Goal: Transaction & Acquisition: Purchase product/service

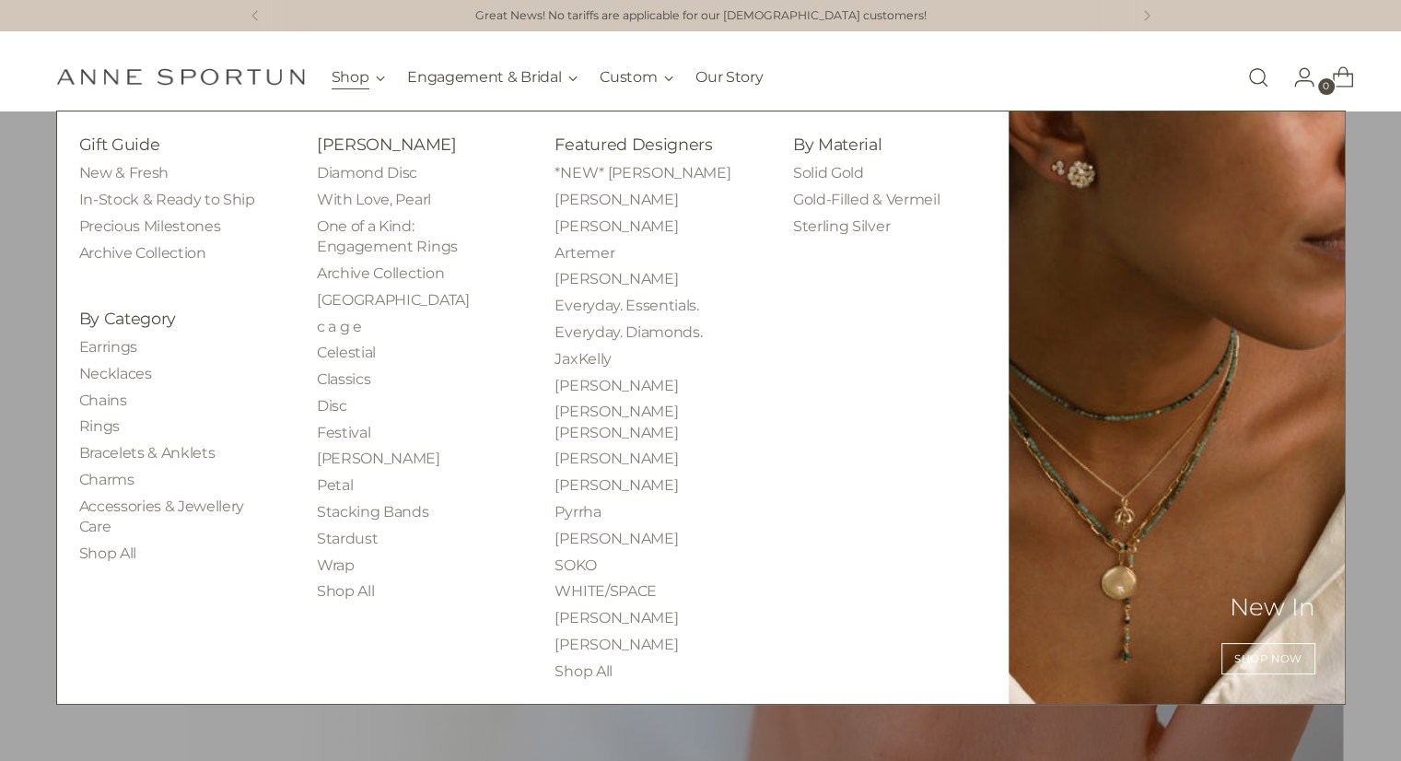
click at [356, 77] on button "Shop" at bounding box center [359, 77] width 54 height 41
click at [105, 352] on link "Earrings" at bounding box center [108, 347] width 58 height 18
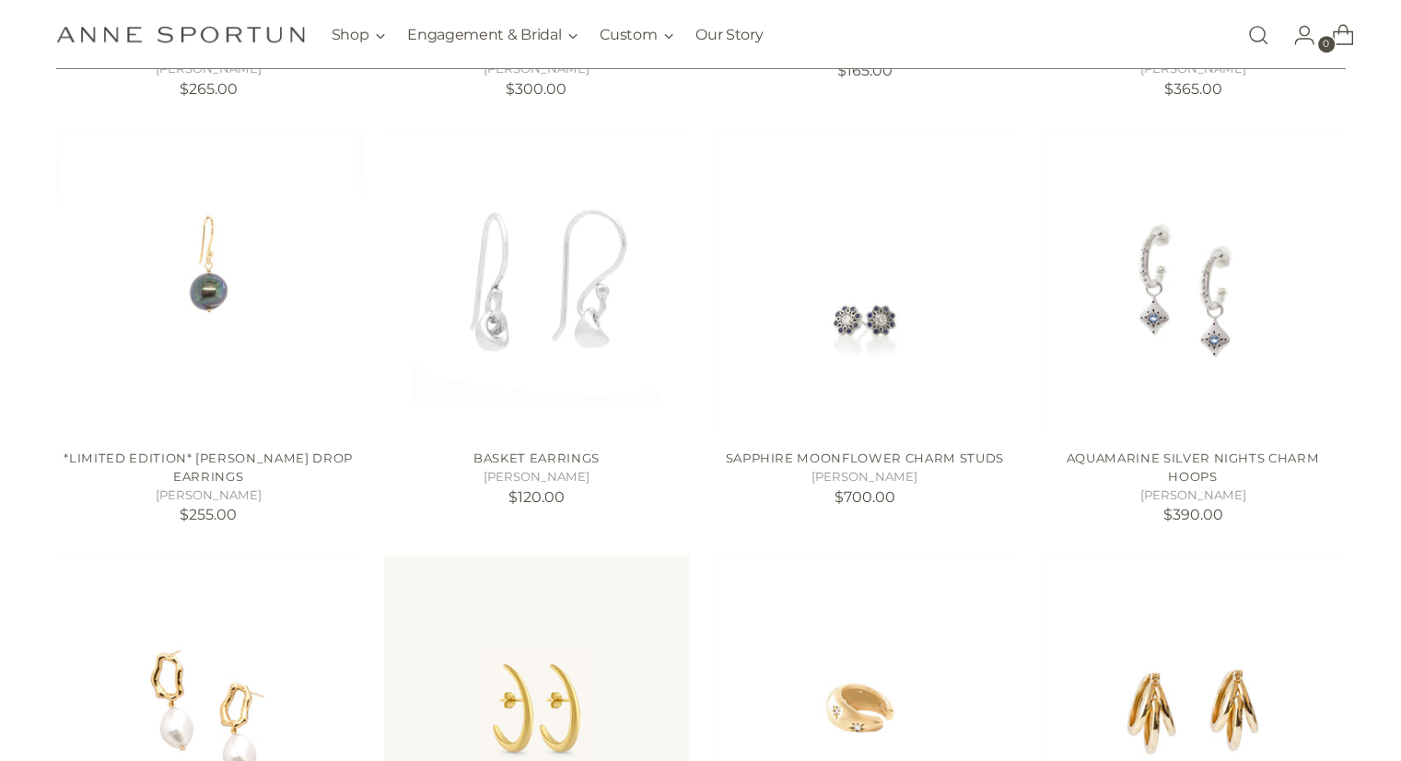
scroll to position [1197, 0]
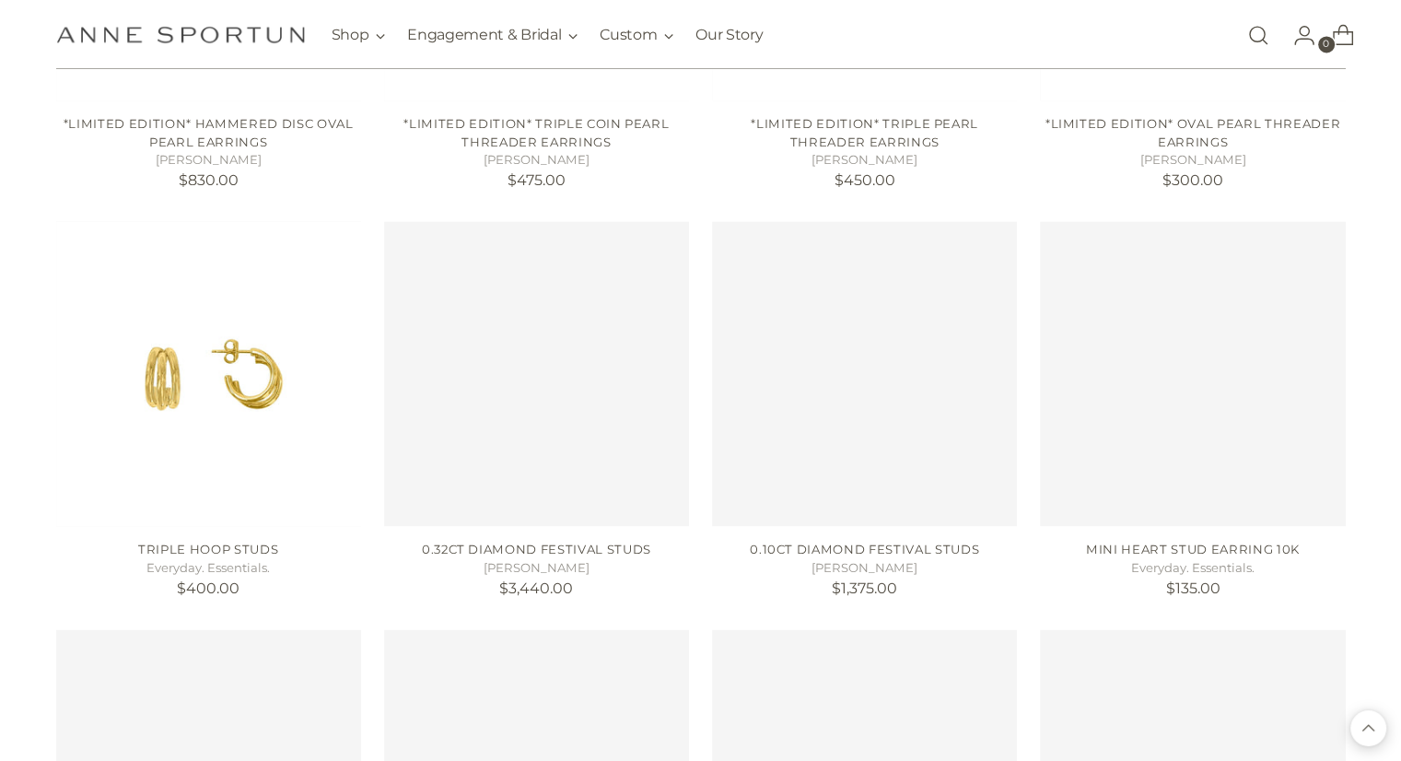
scroll to position [2763, 0]
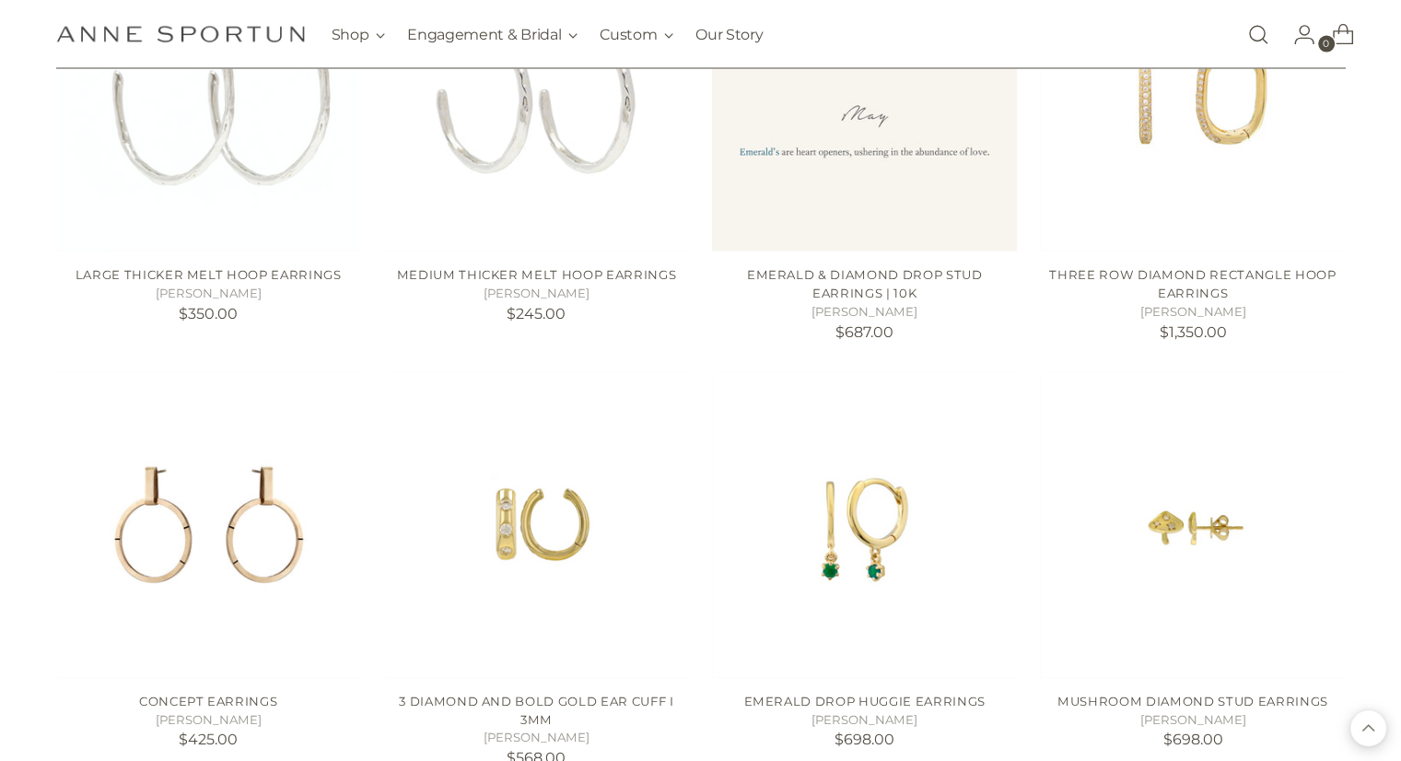
scroll to position [4237, 0]
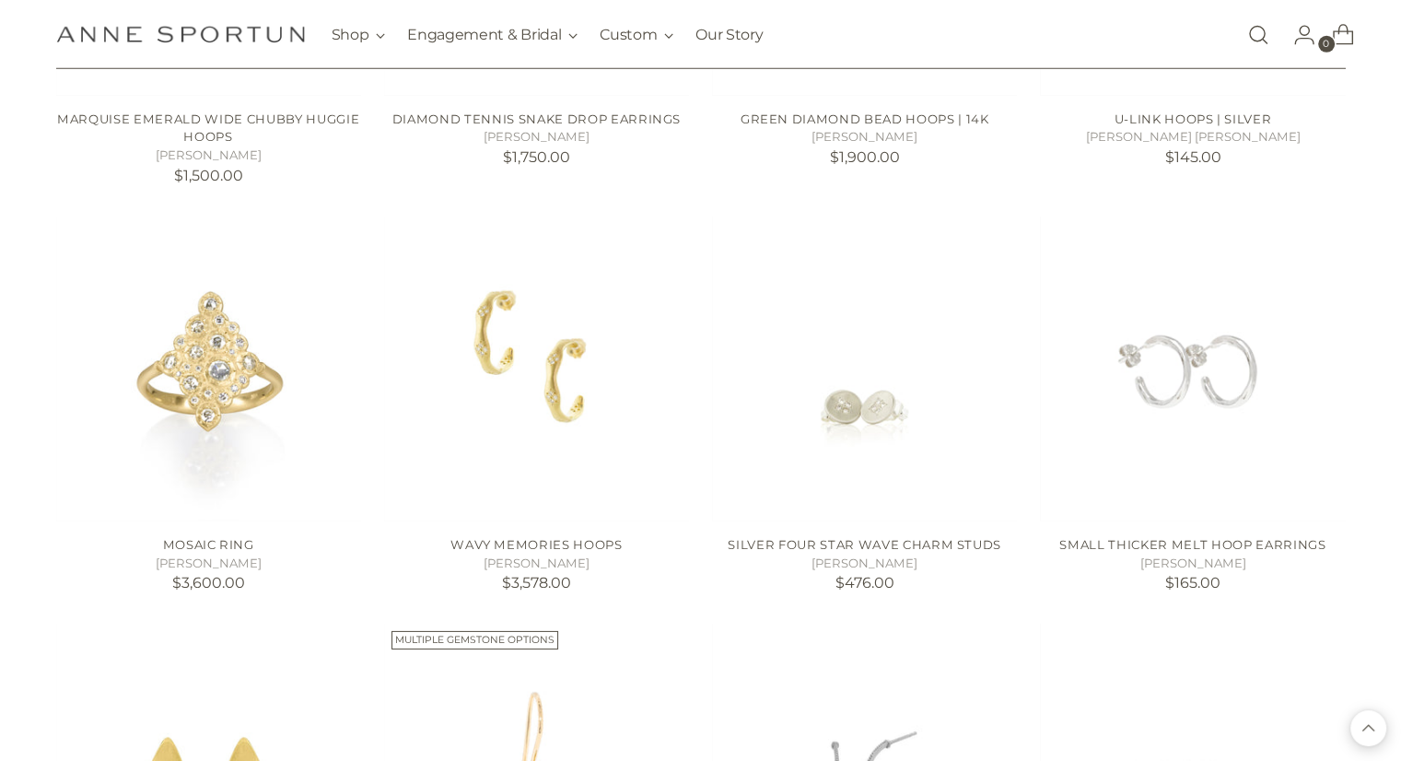
scroll to position [6079, 0]
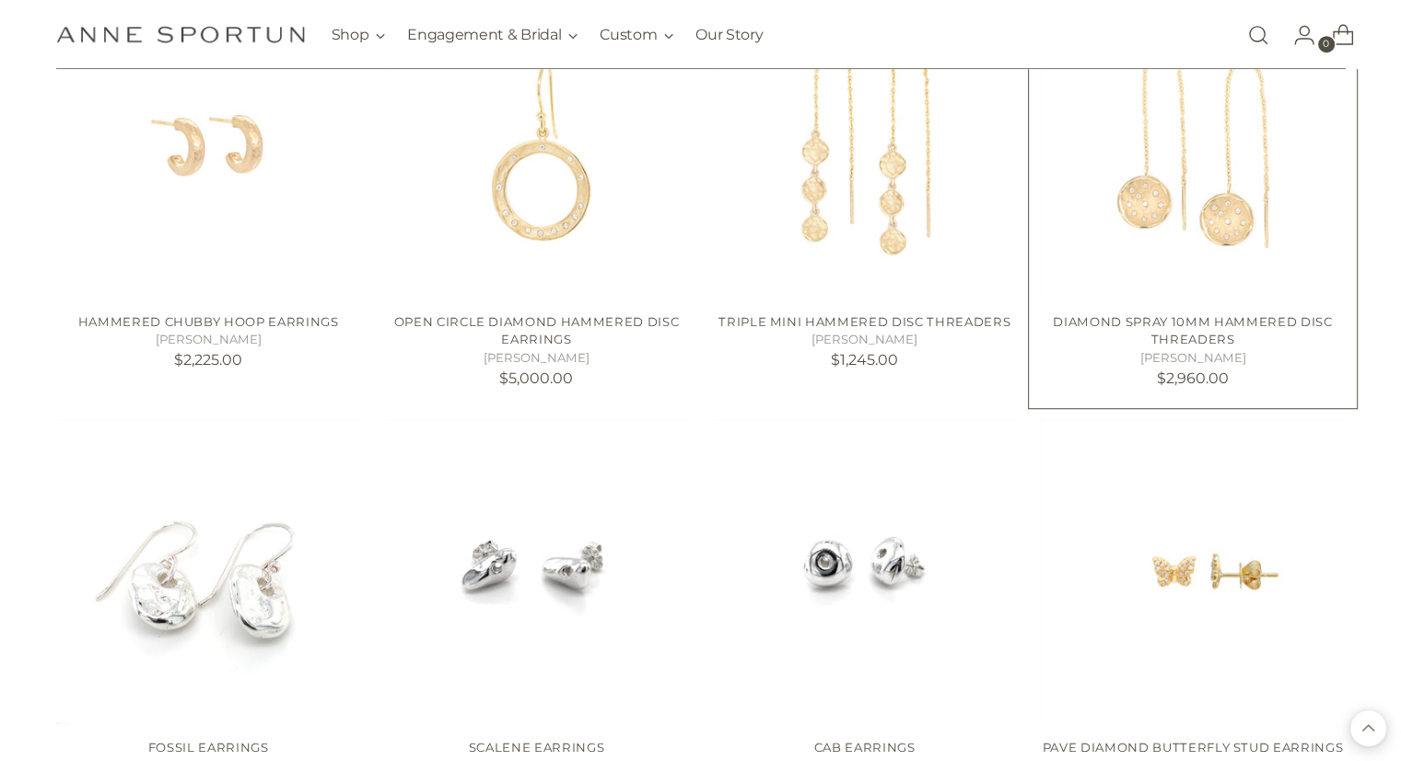
scroll to position [8014, 0]
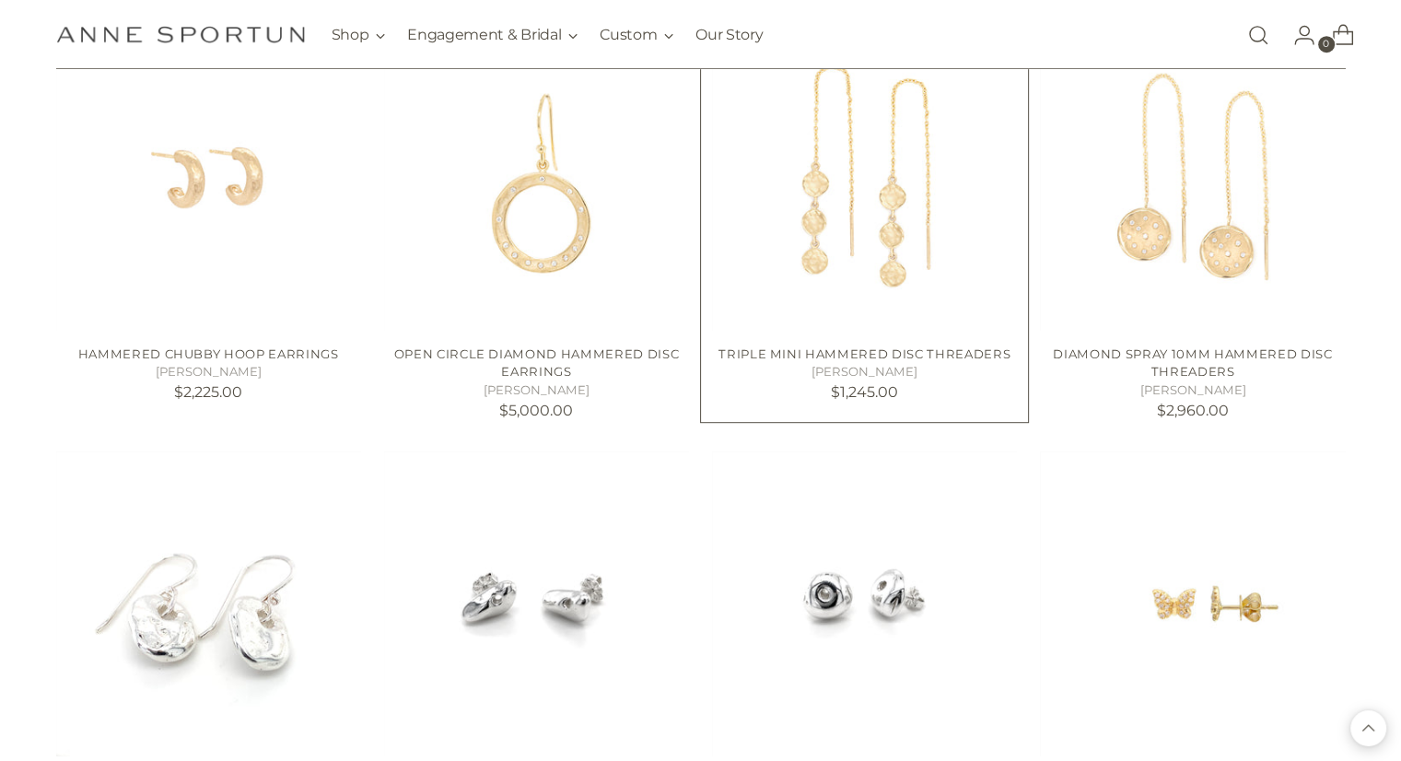
click at [0, 0] on img "Triple Mini Hammered Disc Threaders" at bounding box center [0, 0] width 0 height 0
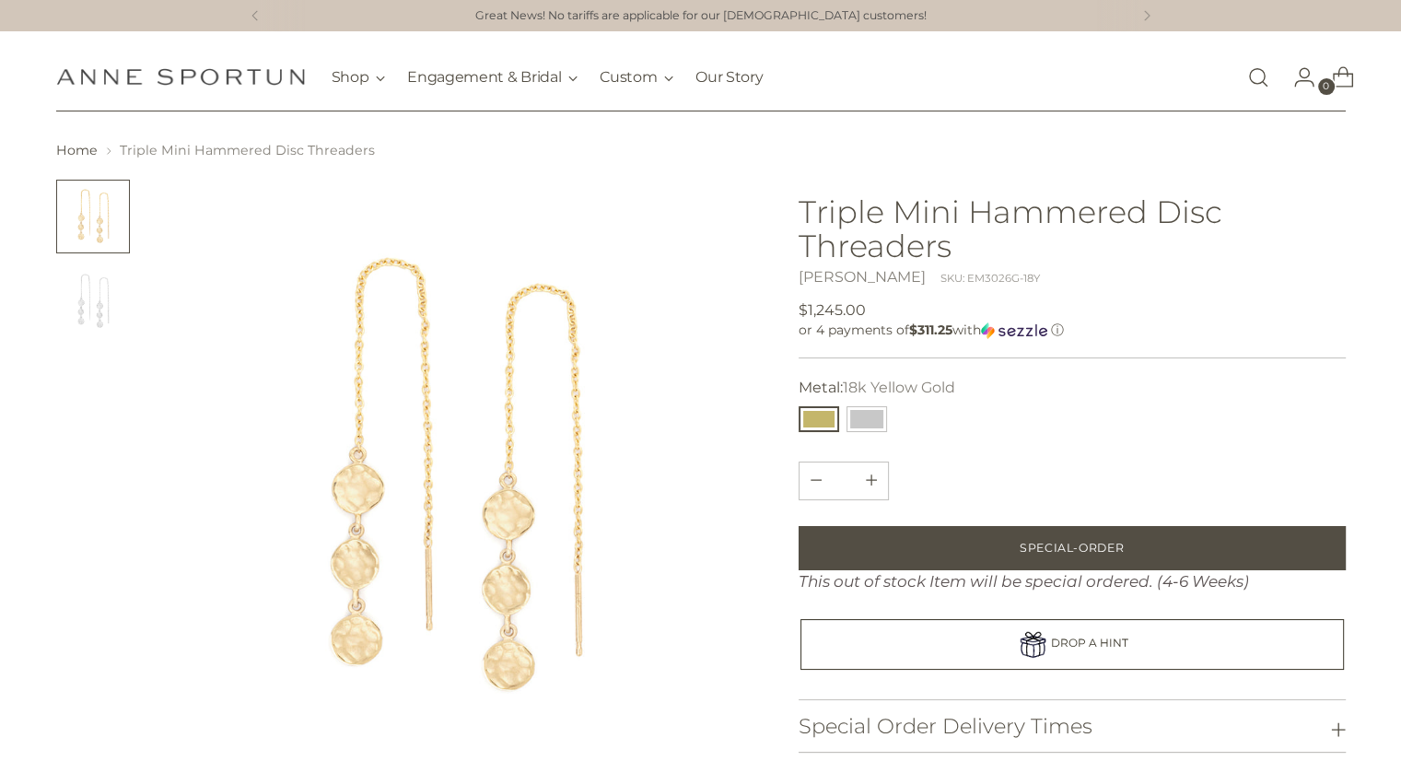
click at [825, 276] on link "[PERSON_NAME]" at bounding box center [862, 277] width 127 height 18
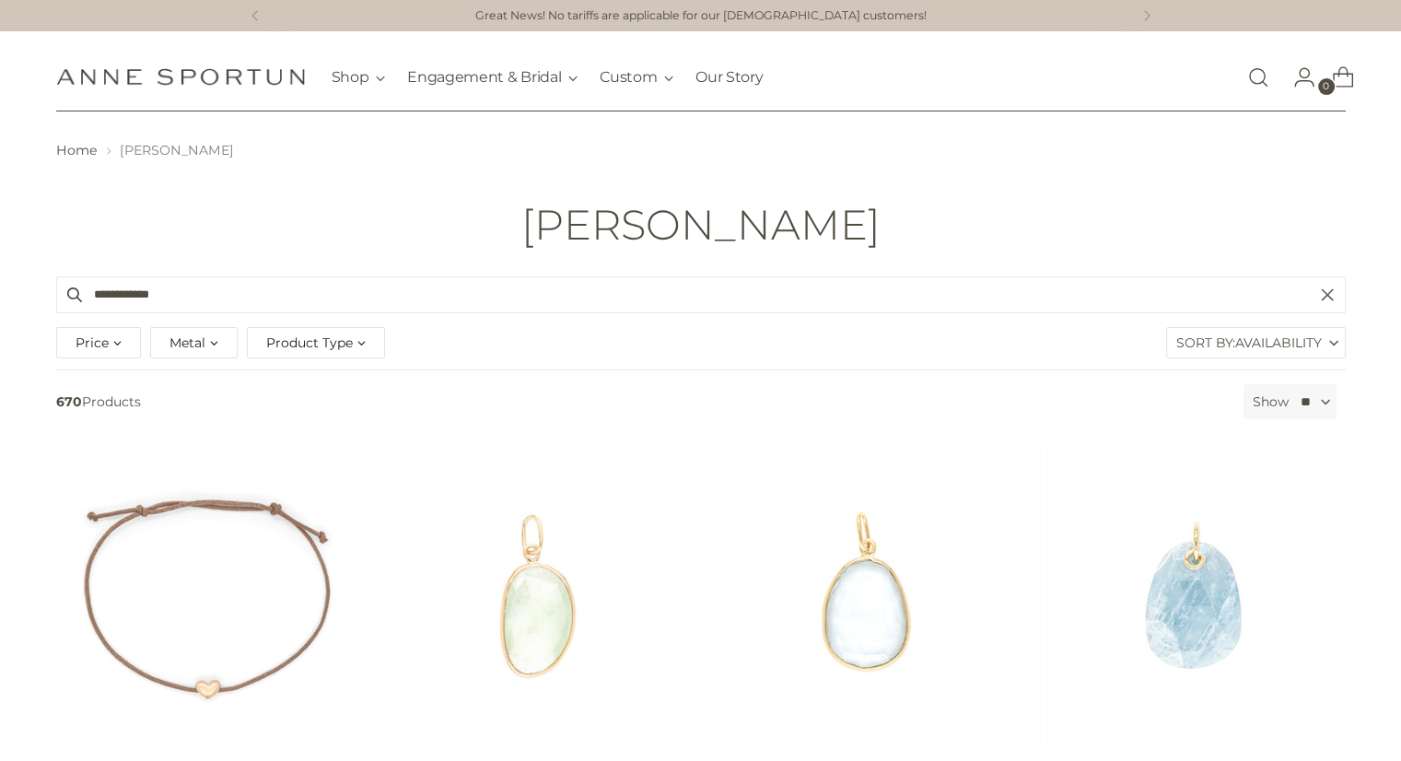
click at [207, 340] on div "Metal" at bounding box center [194, 342] width 88 height 31
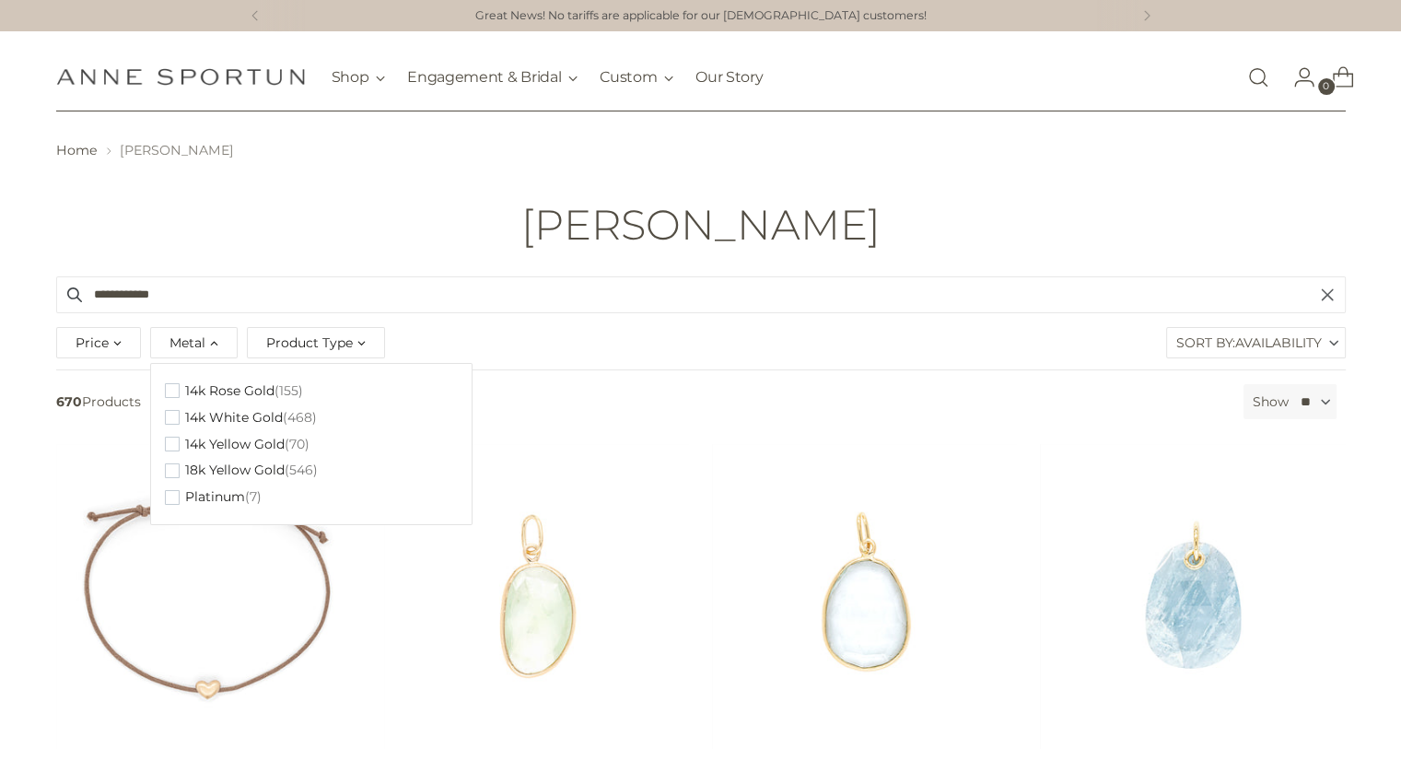
click at [203, 344] on span "Metal" at bounding box center [187, 343] width 36 height 20
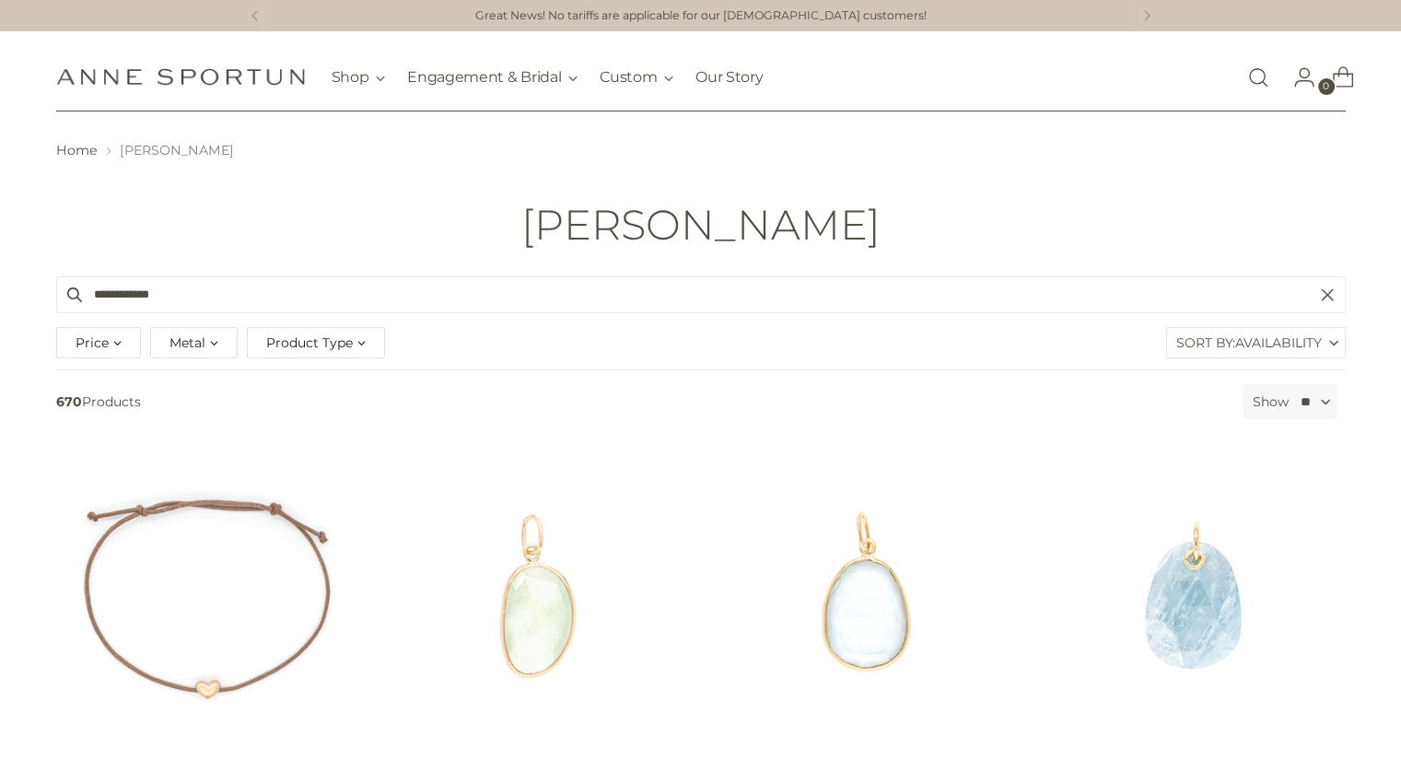
click at [311, 344] on span "Product Type" at bounding box center [309, 343] width 87 height 20
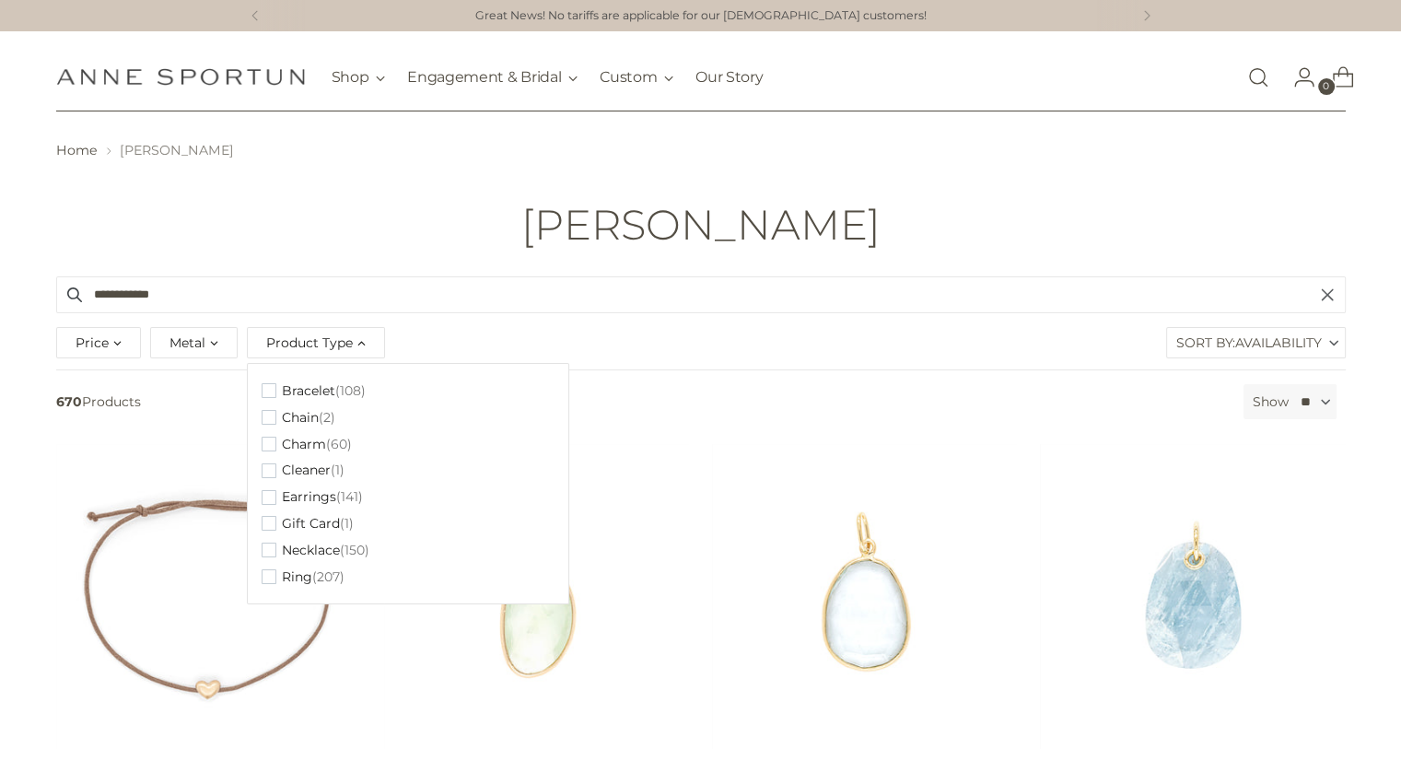
click at [1077, 199] on header "Home Anne Sportun Anne Sportun" at bounding box center [700, 193] width 1401 height 165
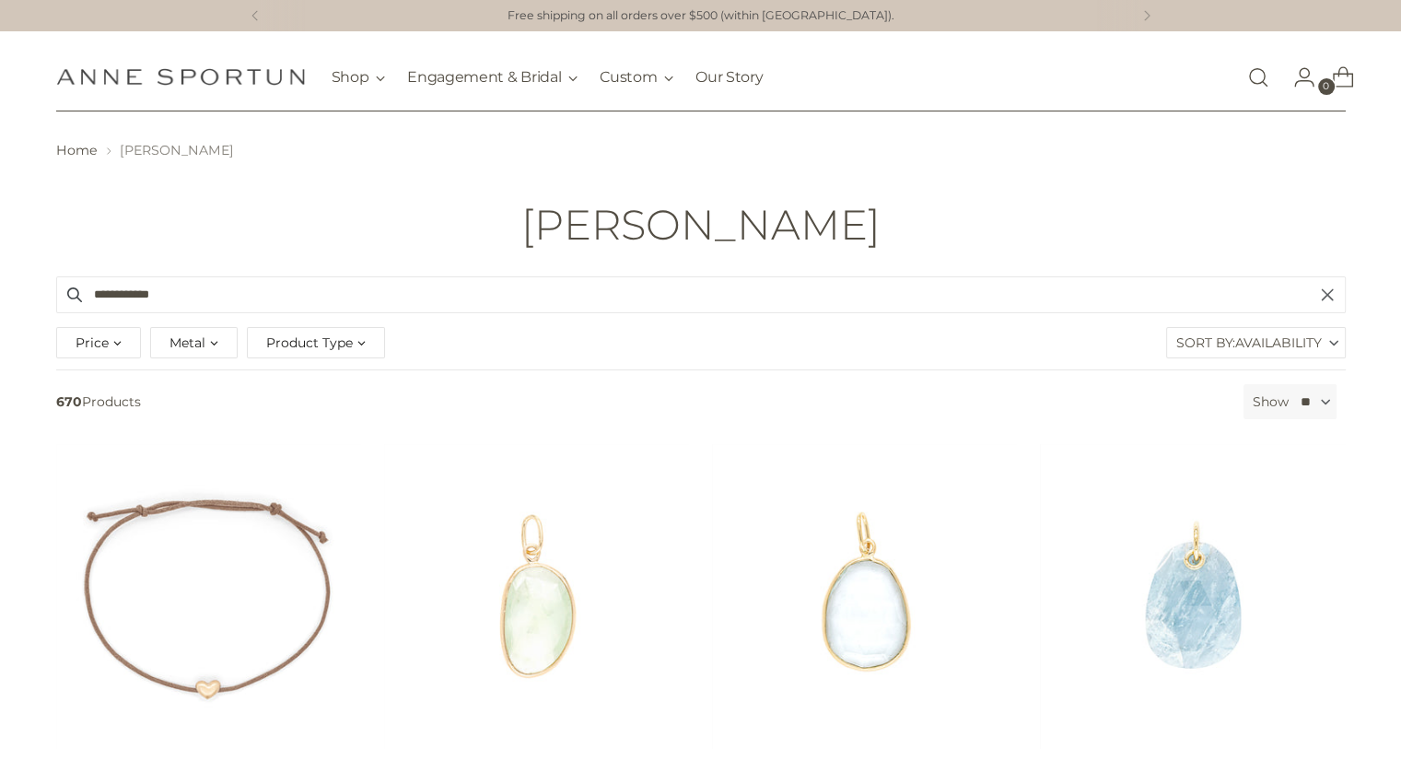
click at [304, 344] on span "Product Type" at bounding box center [309, 343] width 87 height 20
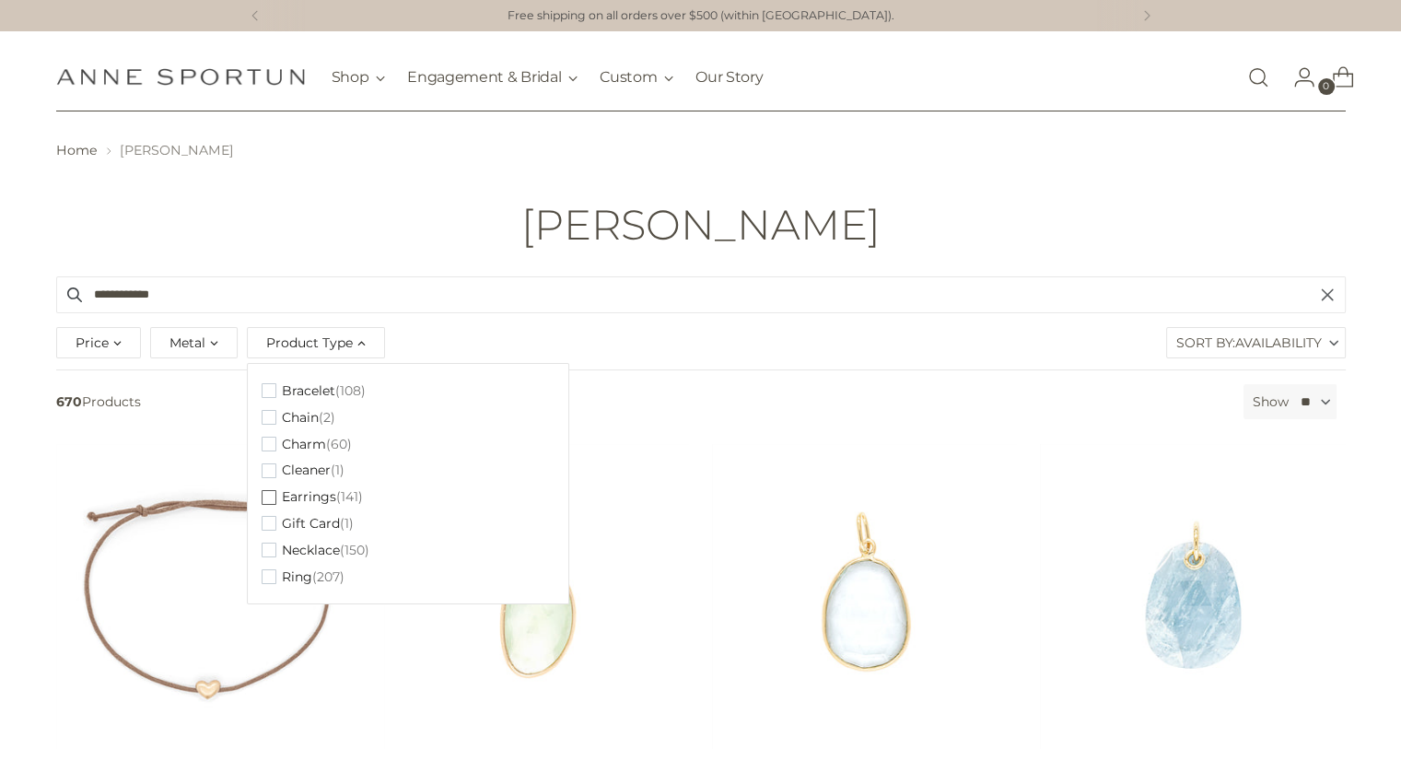
click at [265, 496] on span "button" at bounding box center [269, 497] width 15 height 15
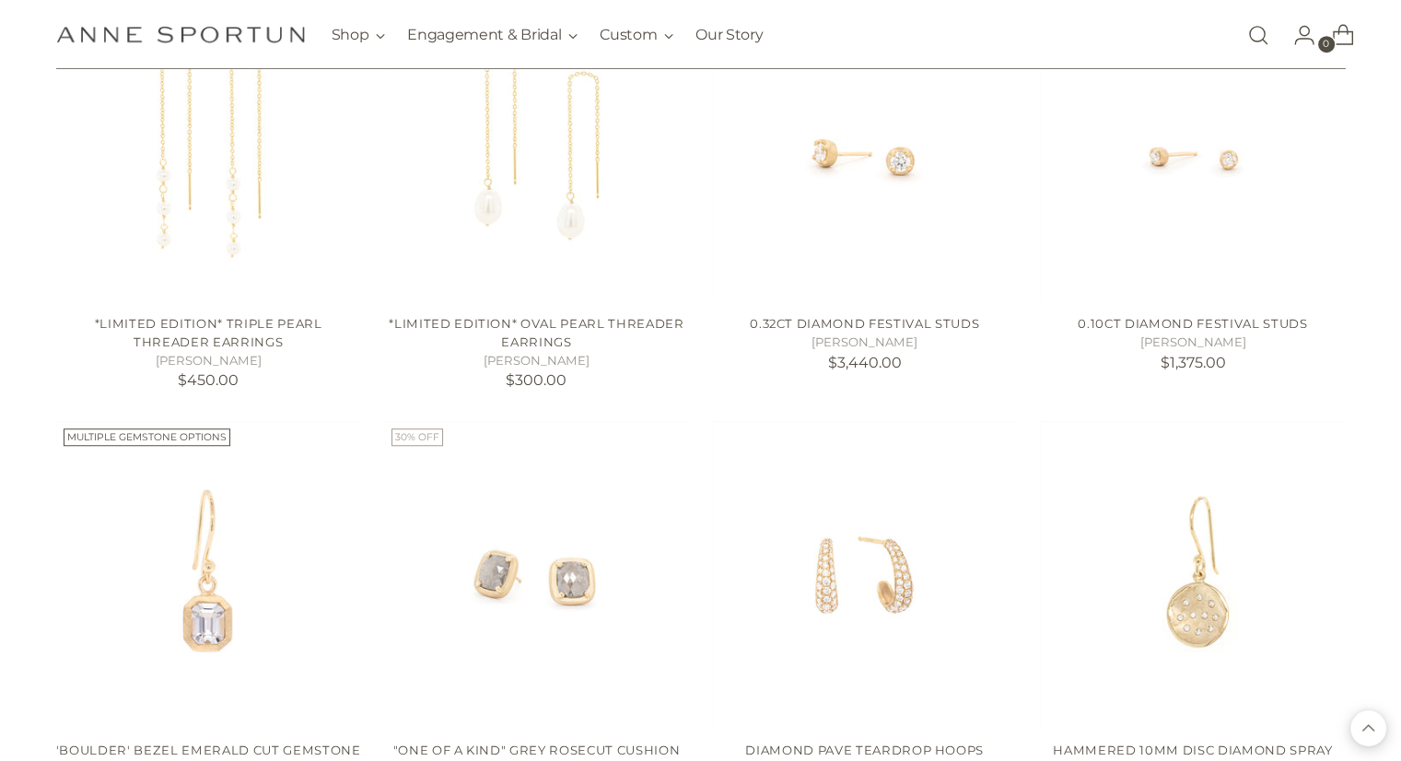
scroll to position [1566, 0]
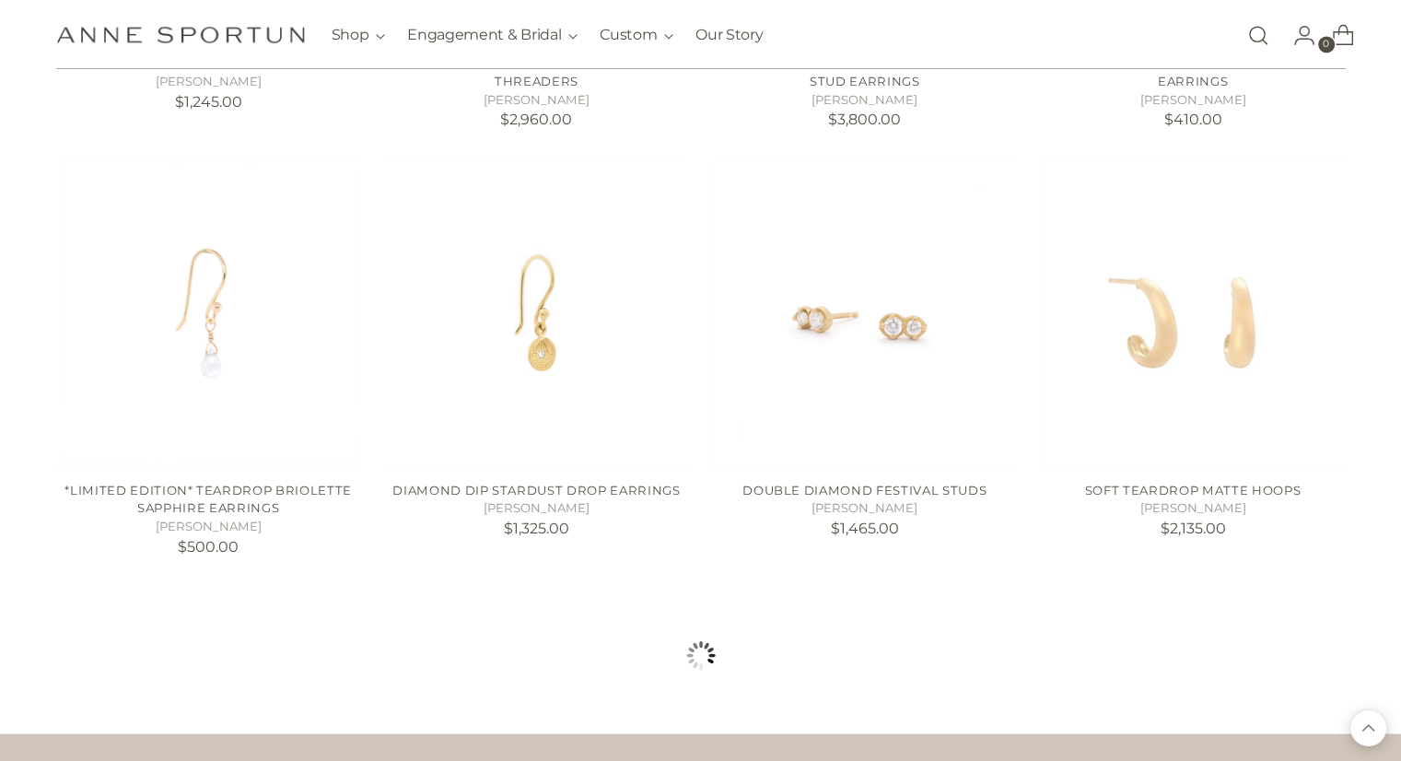
scroll to position [3316, 0]
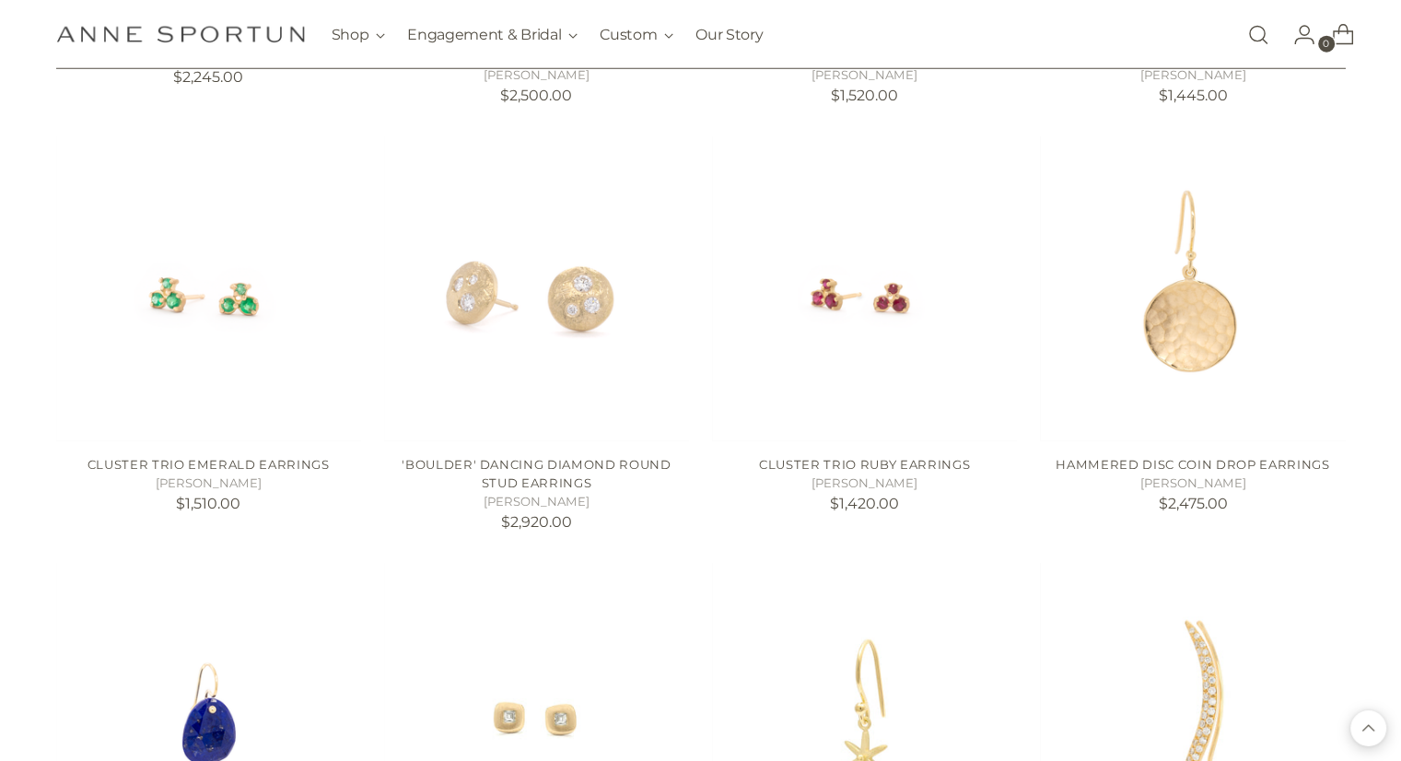
scroll to position [5066, 0]
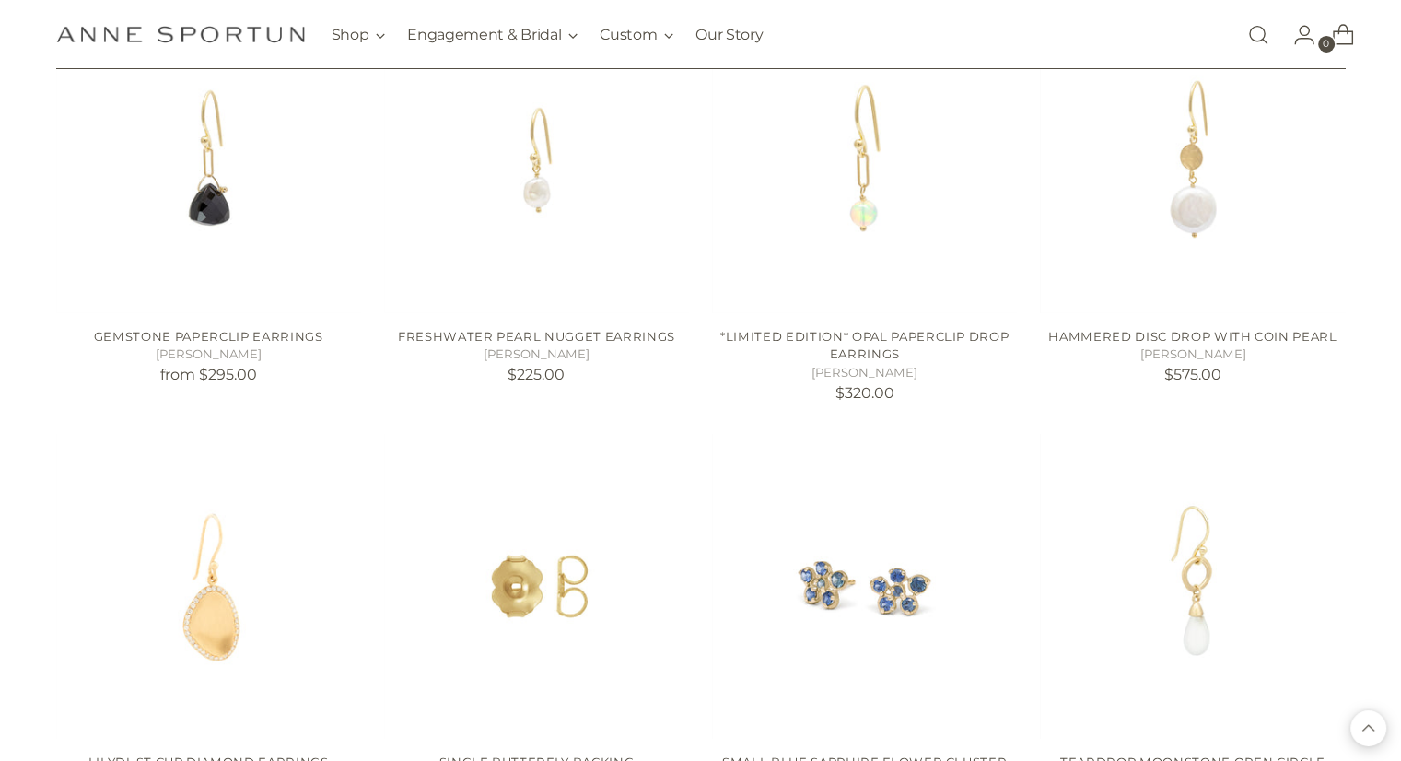
scroll to position [6632, 0]
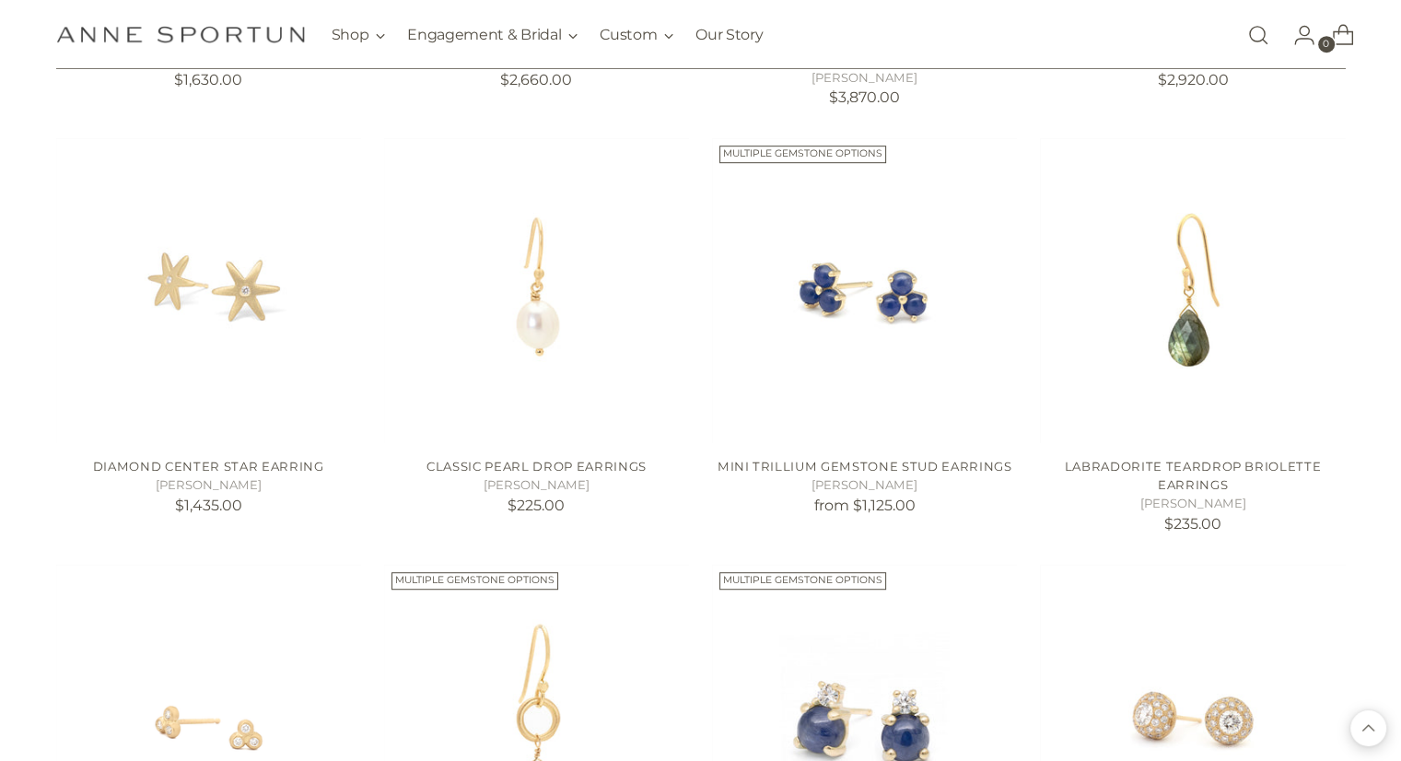
scroll to position [8290, 0]
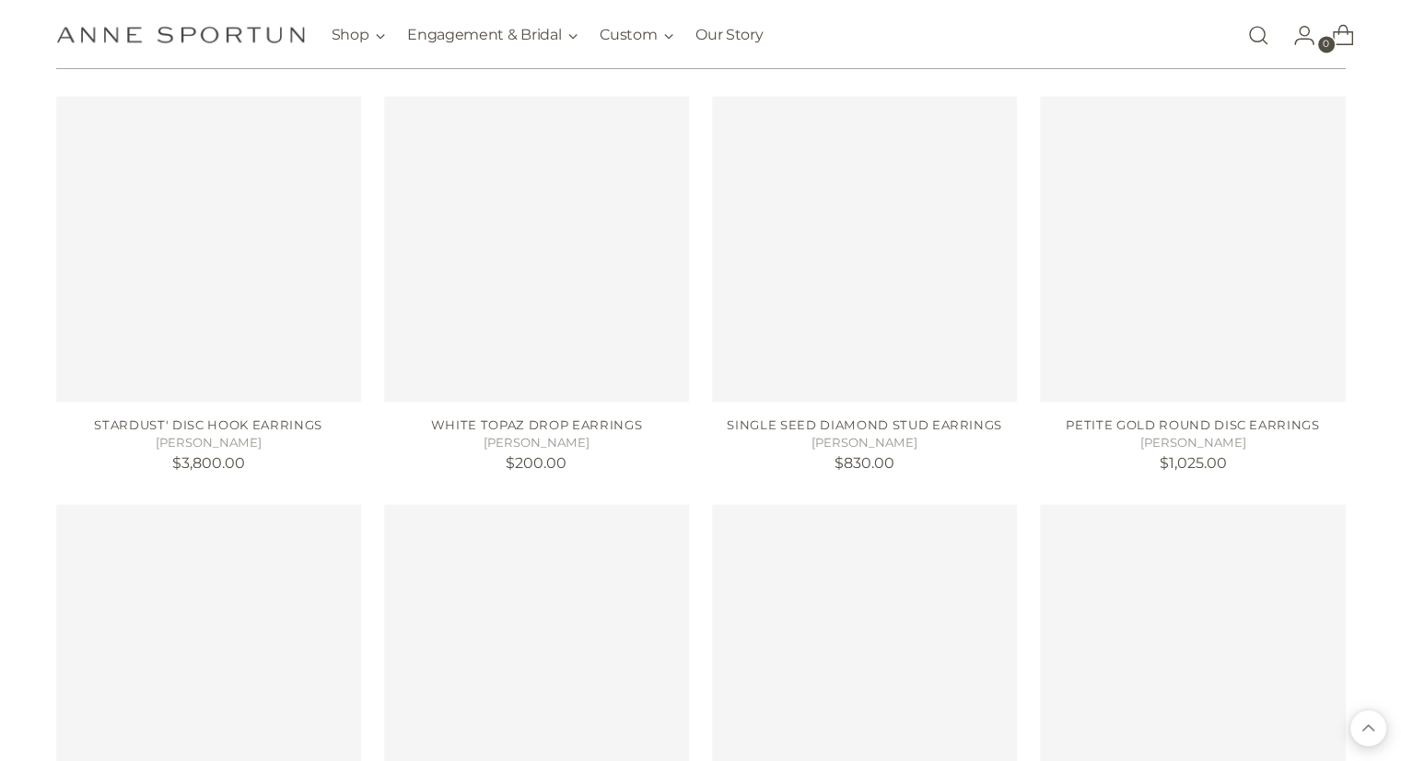
scroll to position [9856, 0]
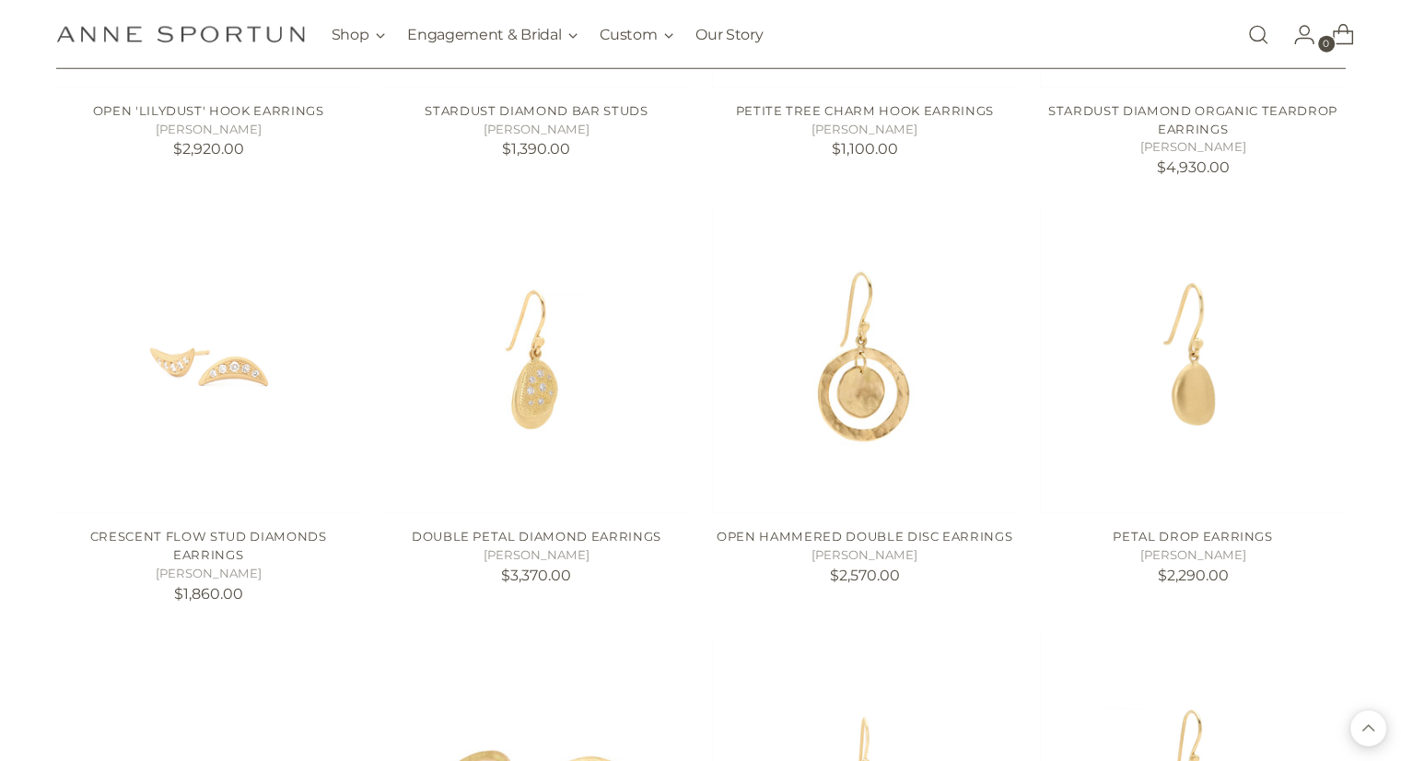
scroll to position [11790, 0]
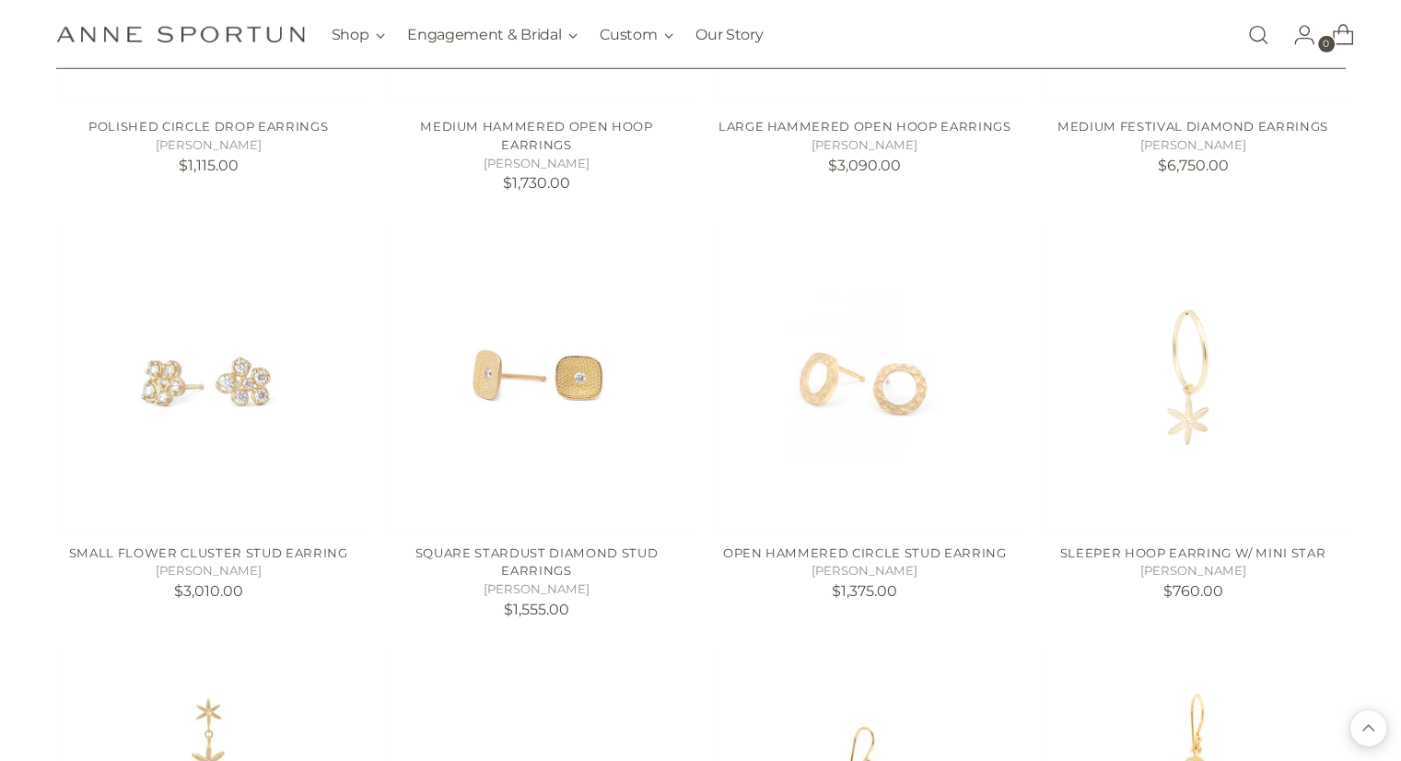
scroll to position [13356, 0]
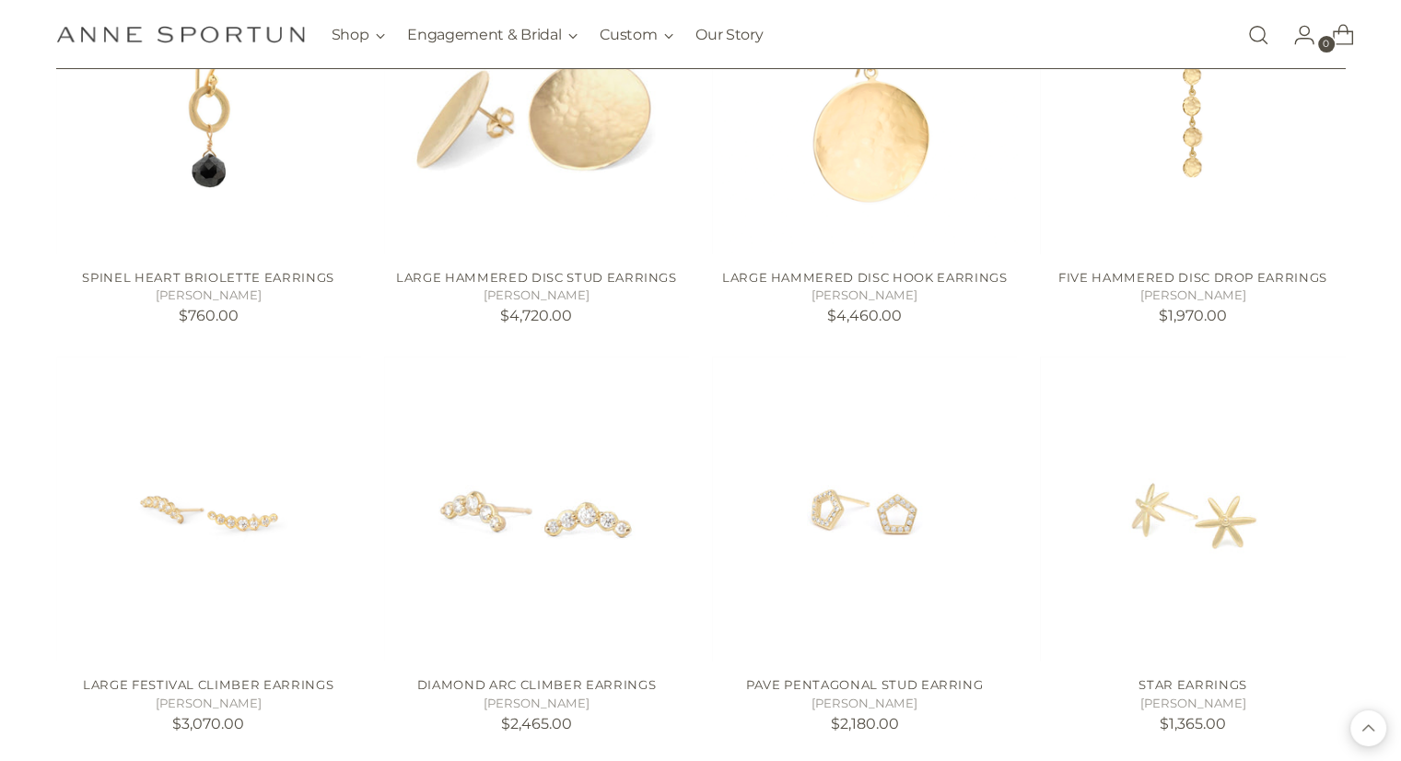
scroll to position [14001, 0]
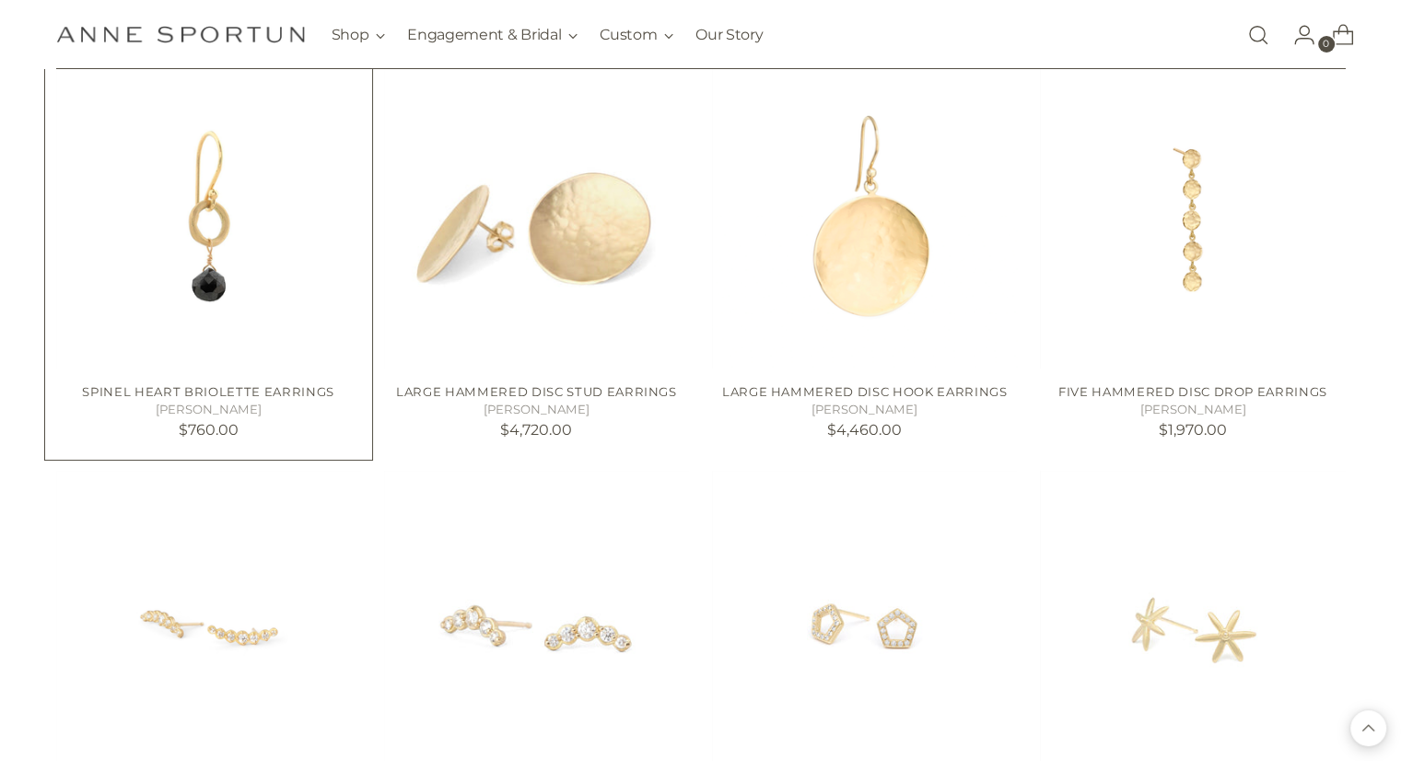
click at [0, 0] on img "Spinel Heart Briolette Earrings" at bounding box center [0, 0] width 0 height 0
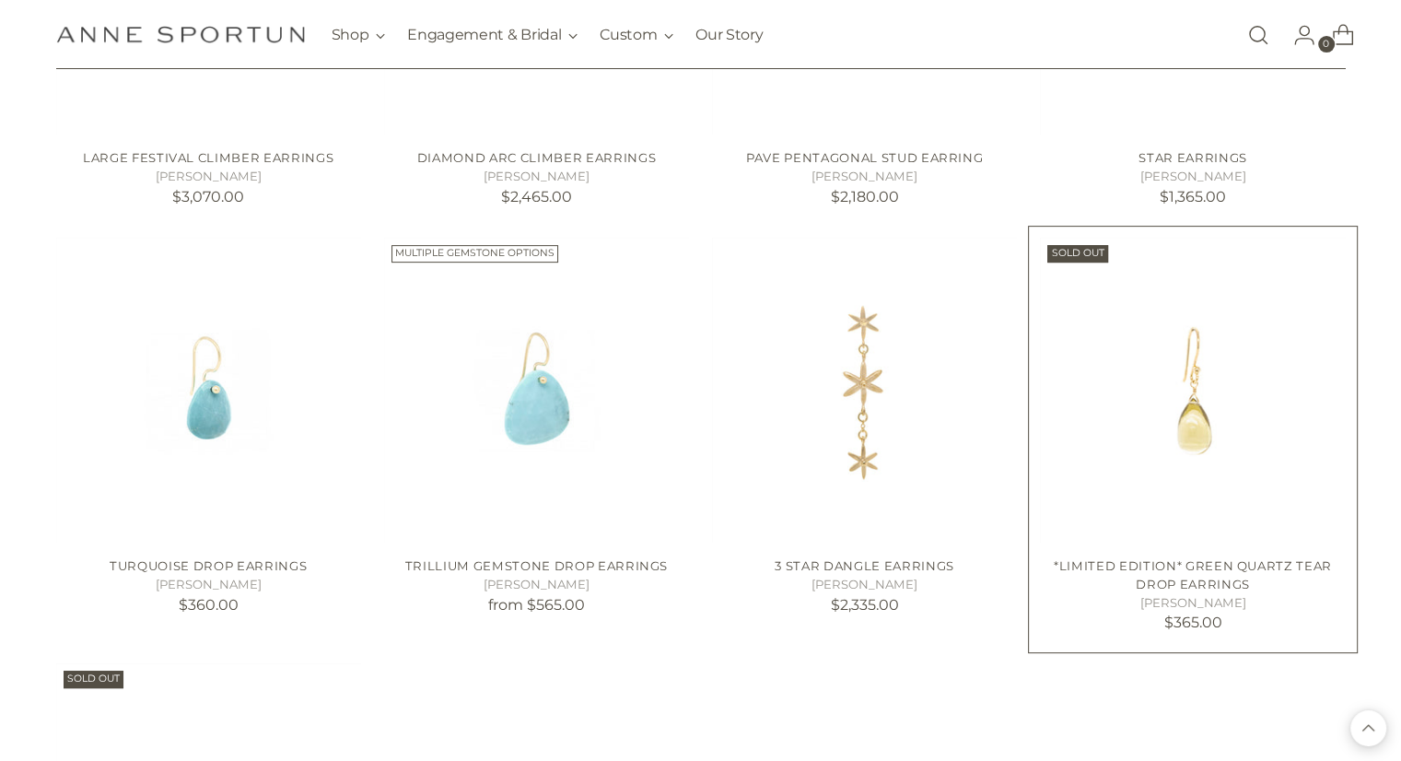
scroll to position [14646, 0]
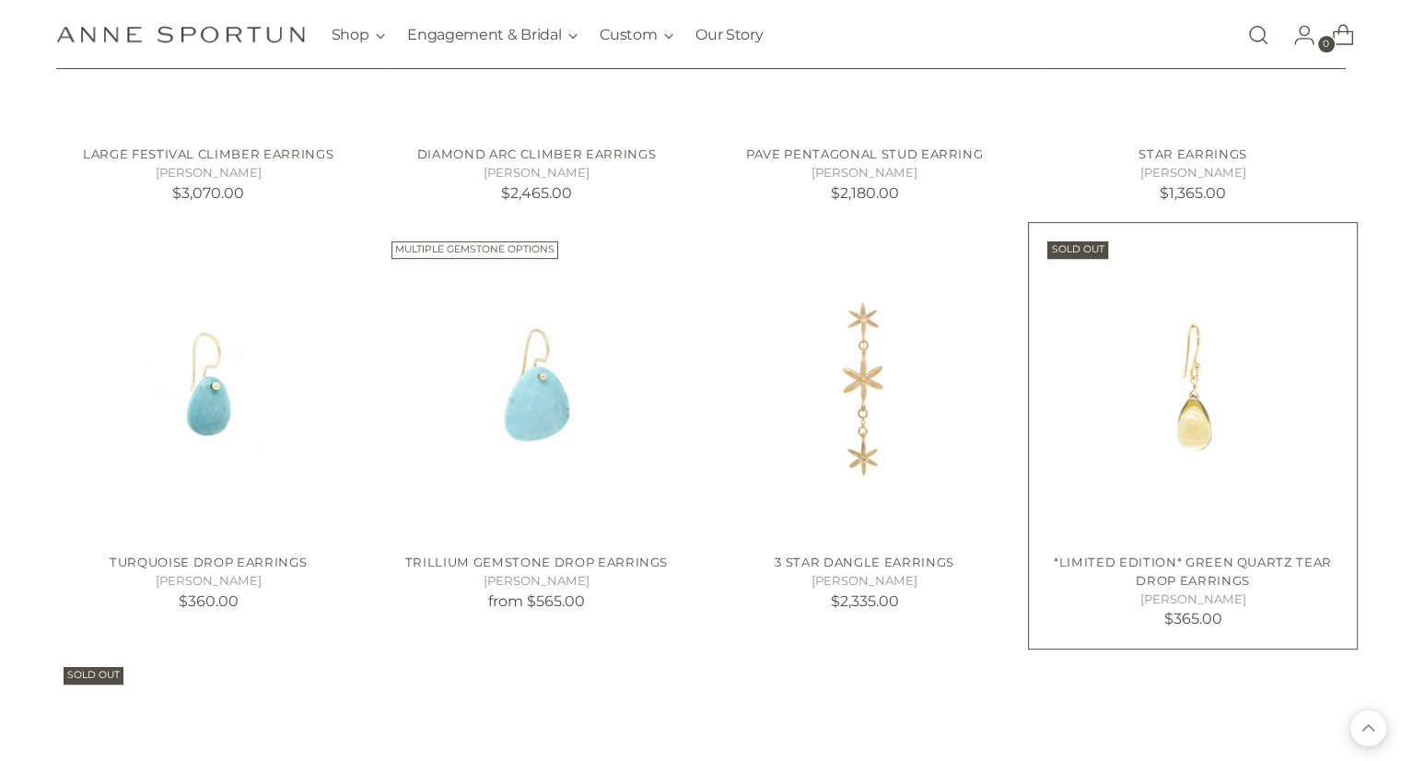
click at [0, 0] on img "*Limited Edition* Green Quartz Tear Drop Earrings" at bounding box center [0, 0] width 0 height 0
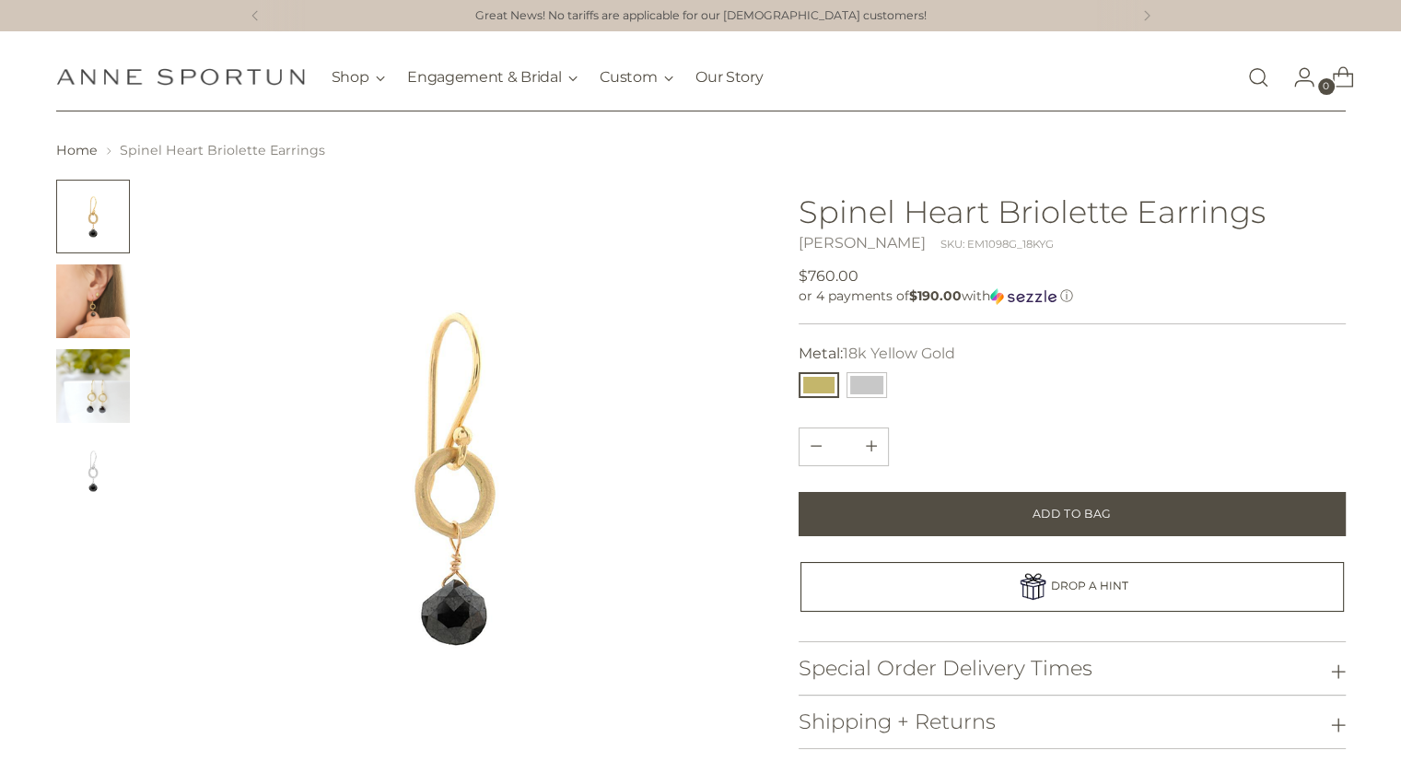
click at [85, 321] on img "Change image to image 2" at bounding box center [93, 301] width 74 height 74
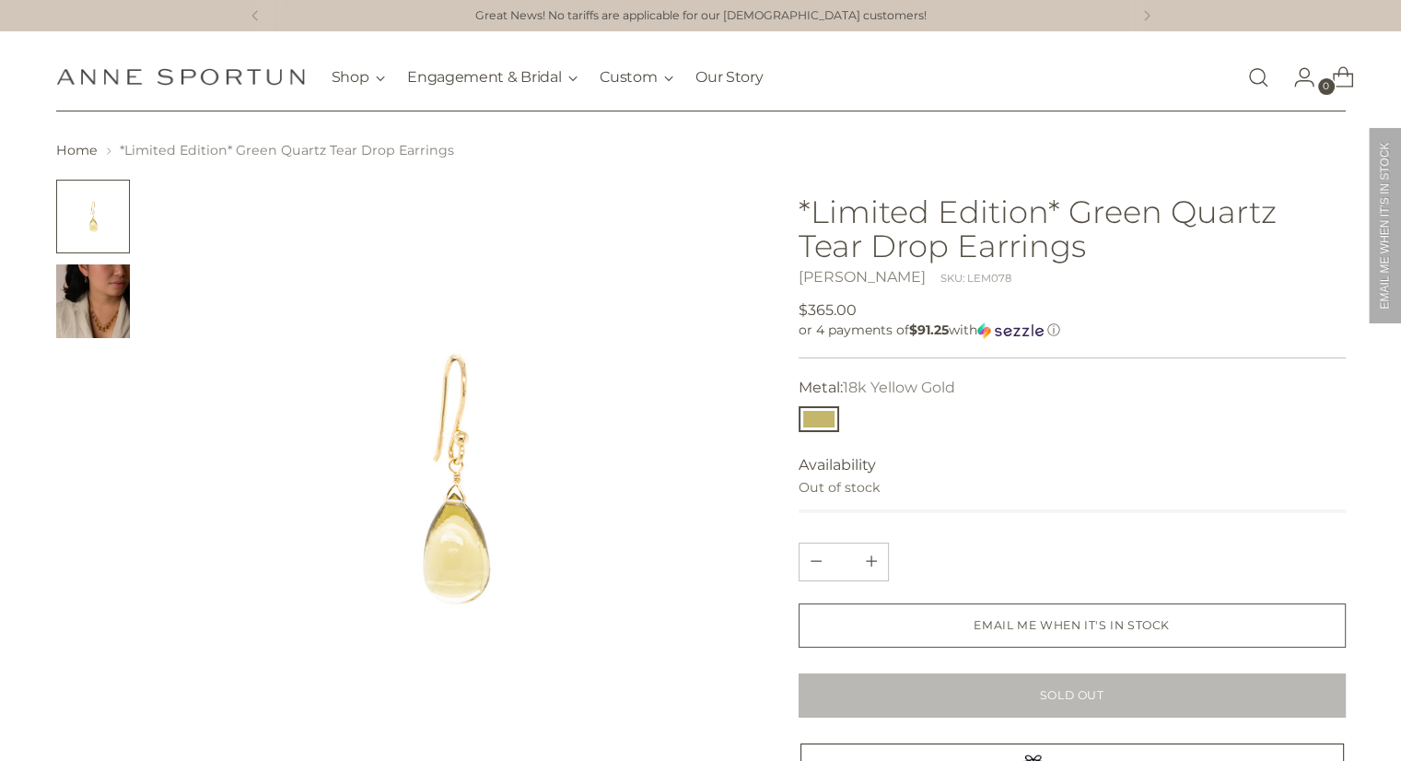
click at [77, 301] on img "Change image to image 2" at bounding box center [93, 301] width 74 height 74
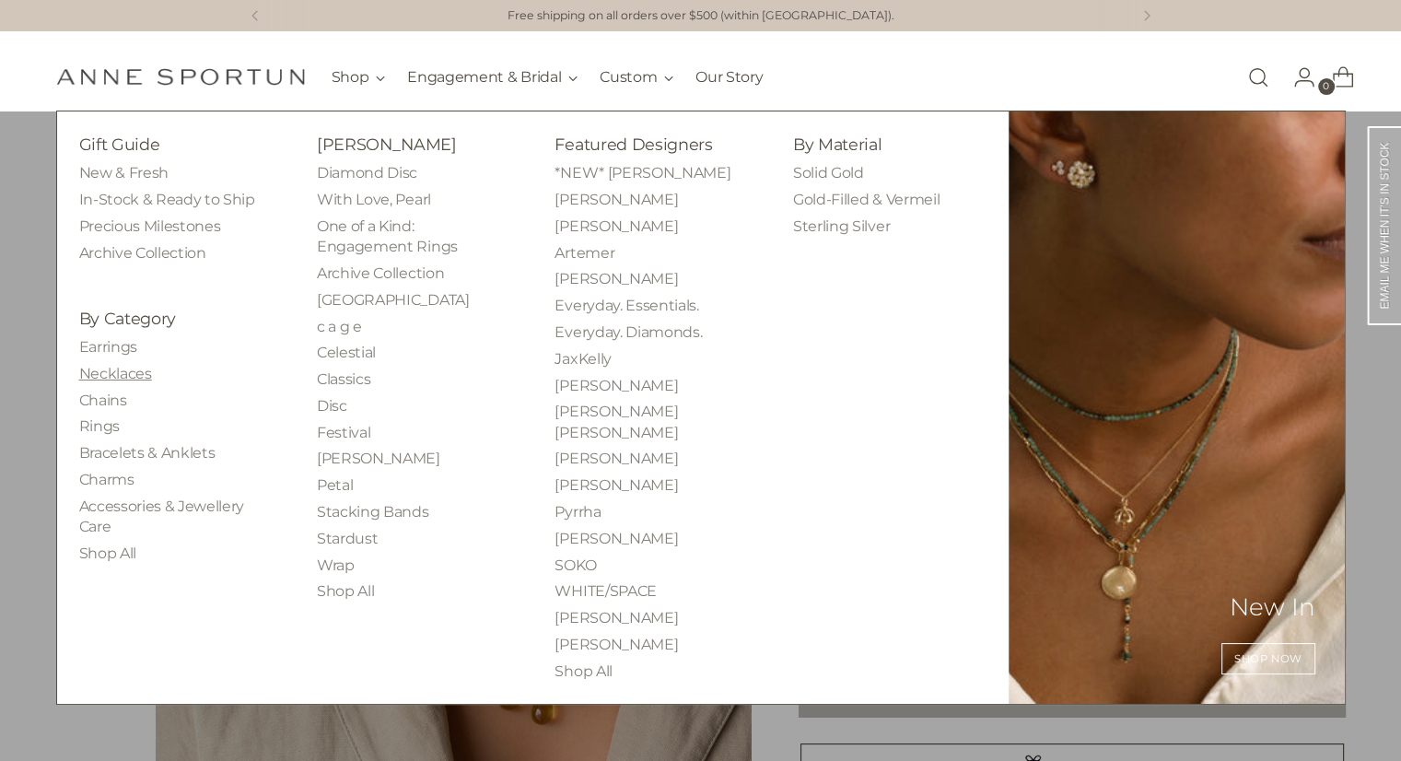
click at [127, 375] on link "Necklaces" at bounding box center [115, 374] width 73 height 18
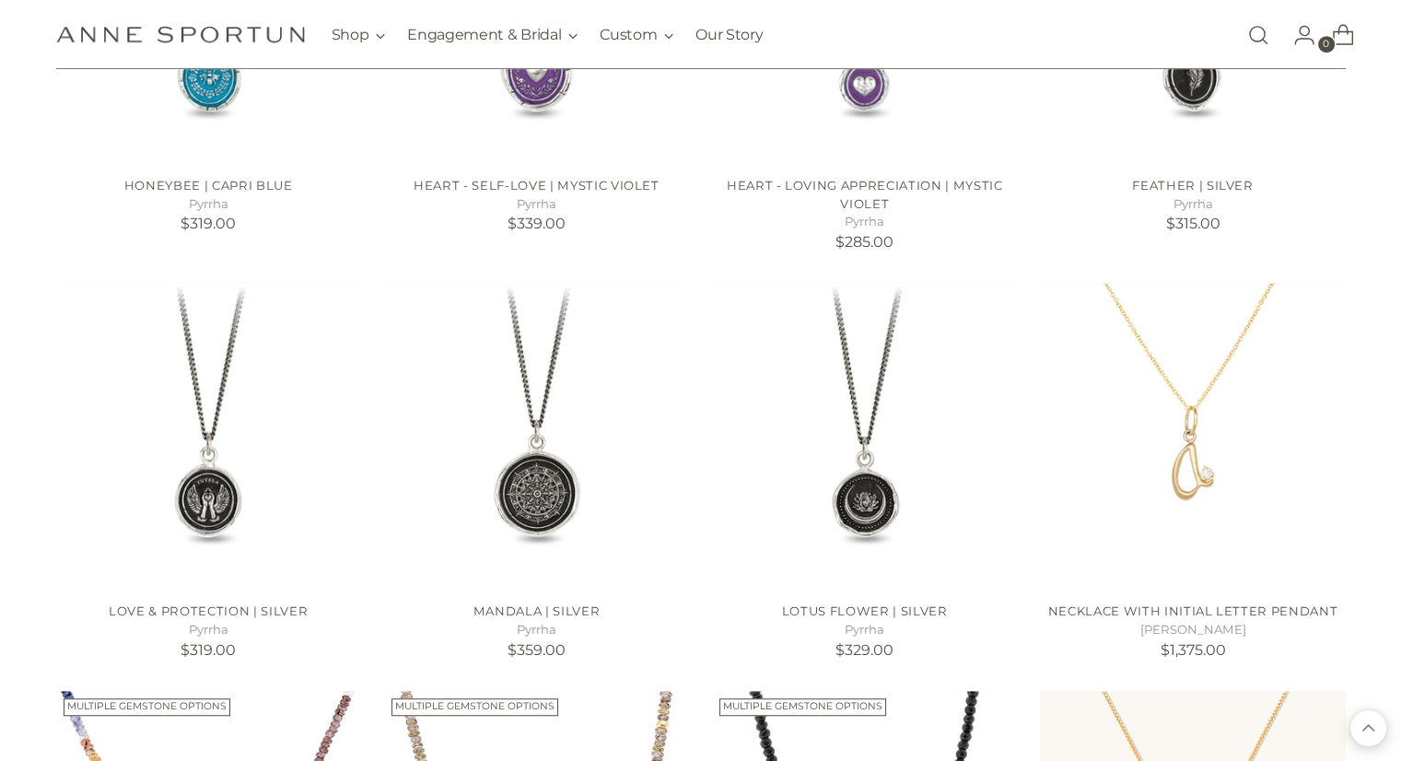
scroll to position [1566, 0]
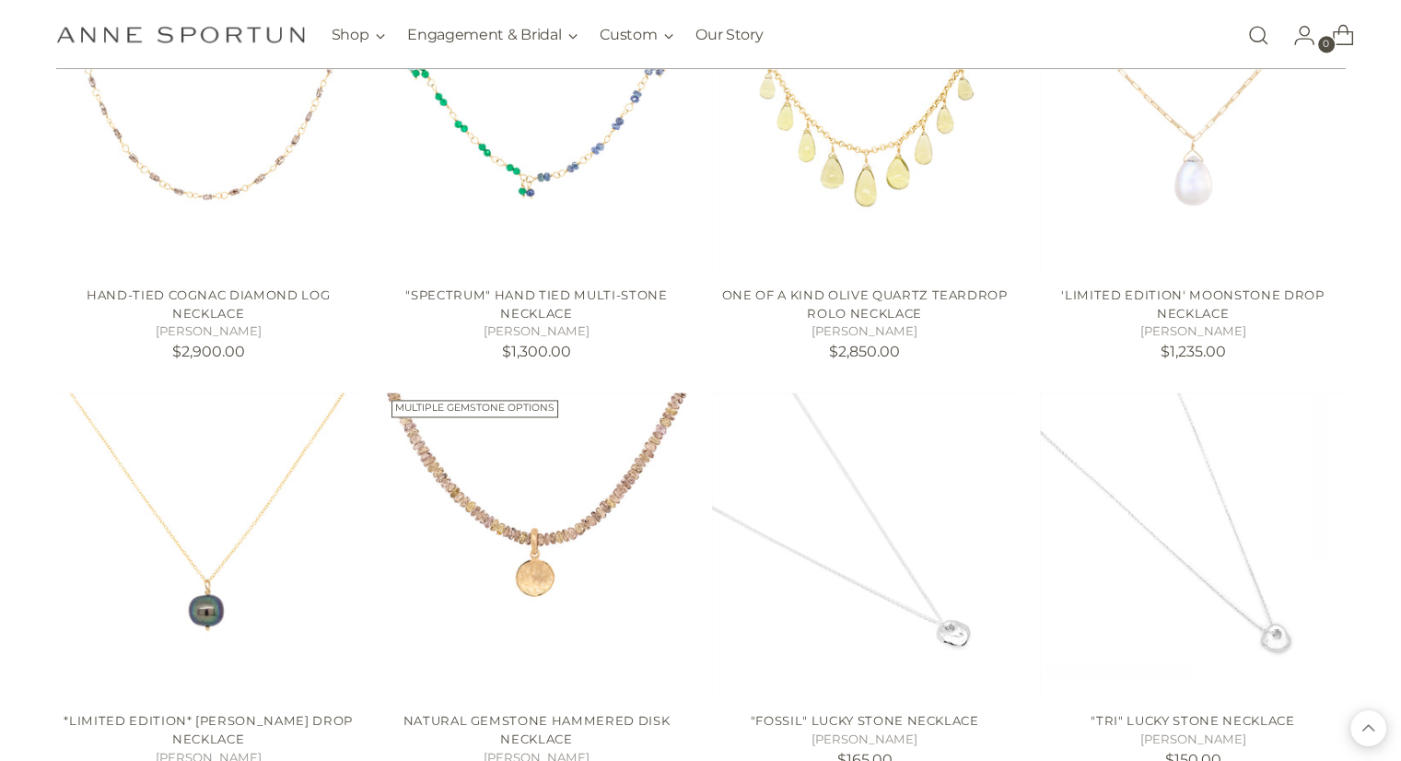
scroll to position [2395, 0]
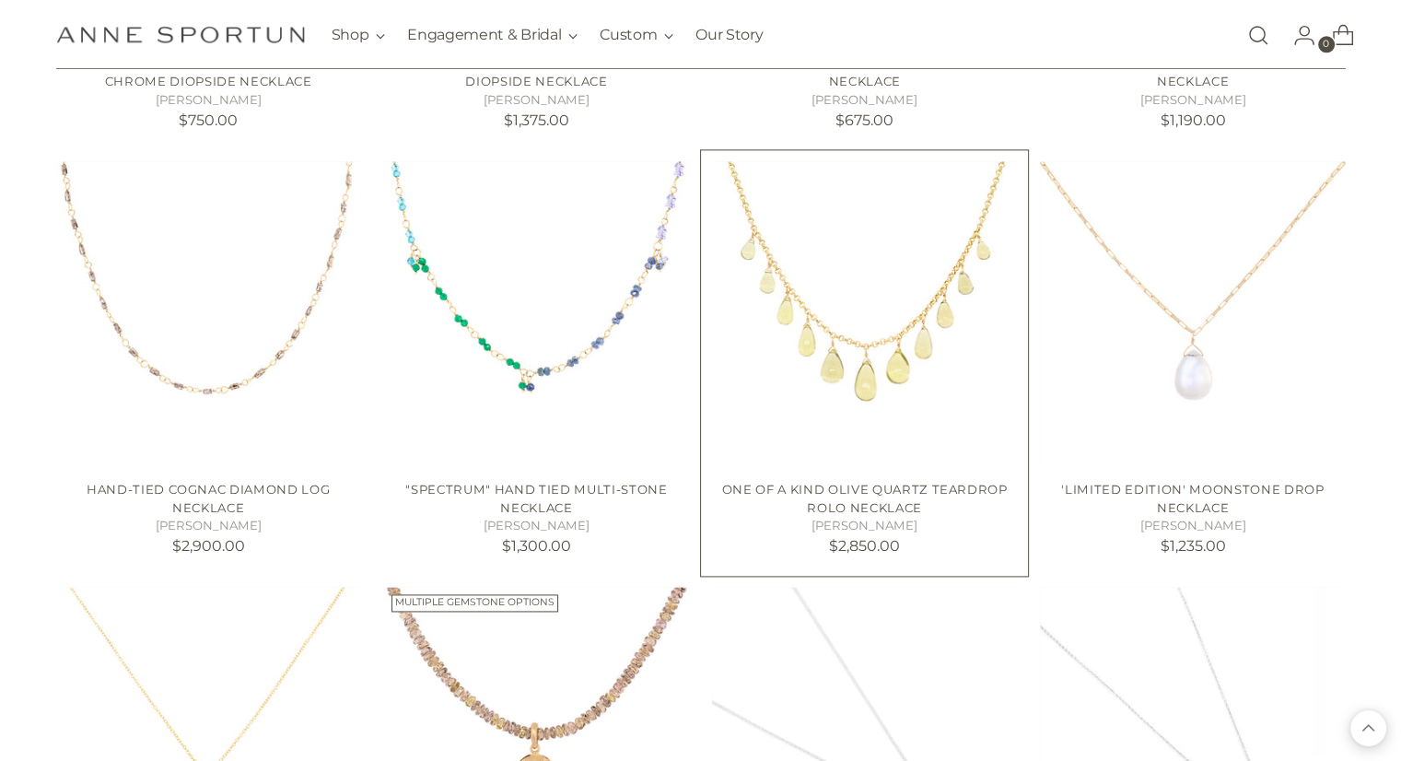
click at [0, 0] on img "One of a Kind Olive Quartz Teardrop Rolo Necklace" at bounding box center [0, 0] width 0 height 0
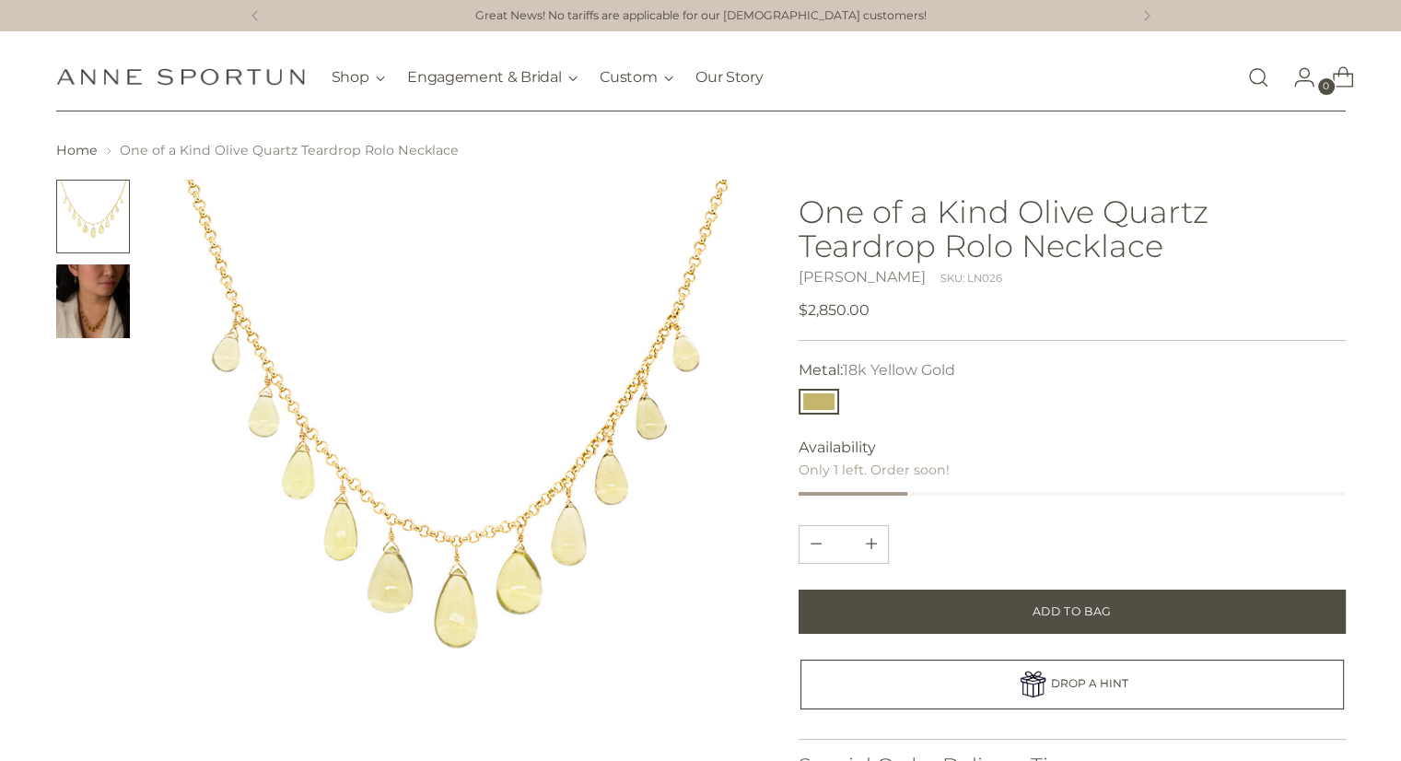
click at [90, 292] on img "Change image to image 2" at bounding box center [93, 301] width 74 height 74
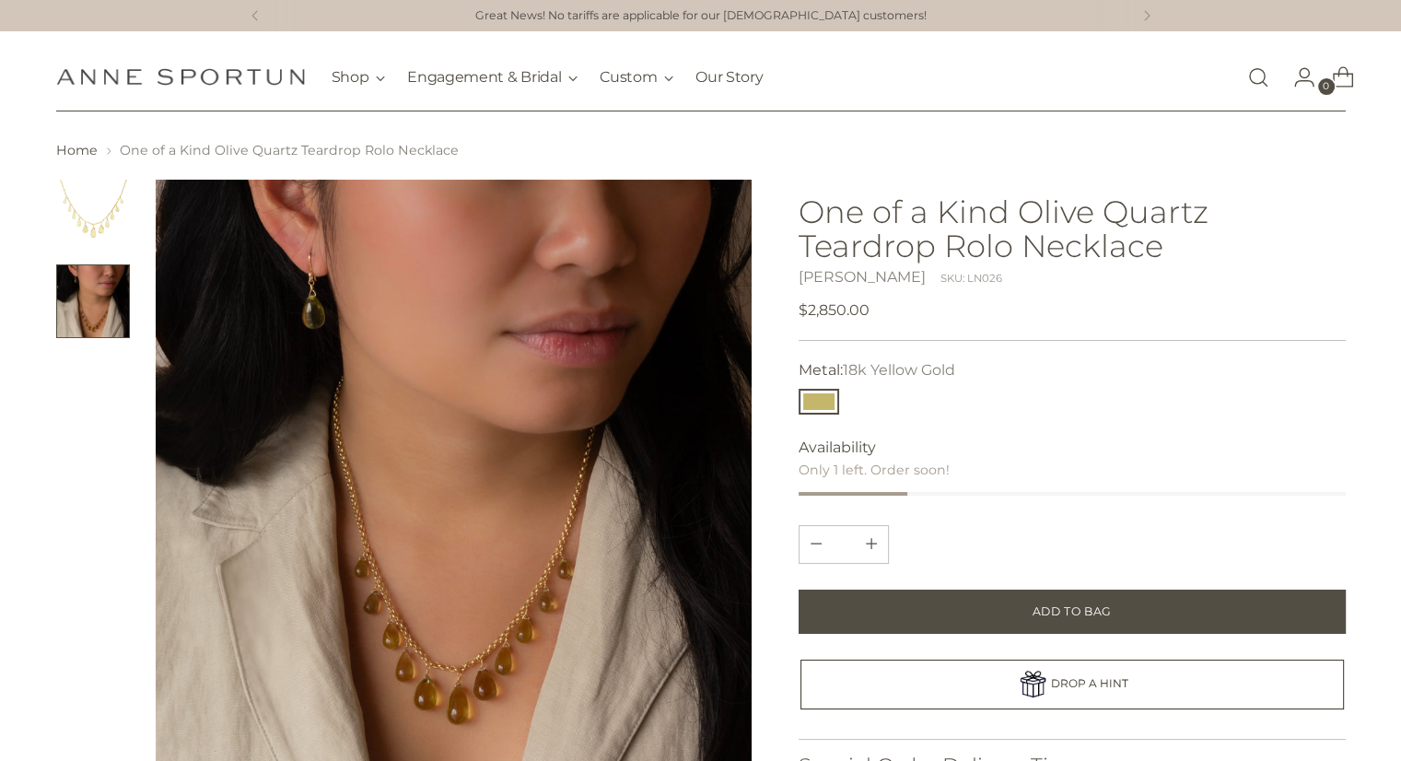
click at [524, 599] on img at bounding box center [454, 478] width 597 height 597
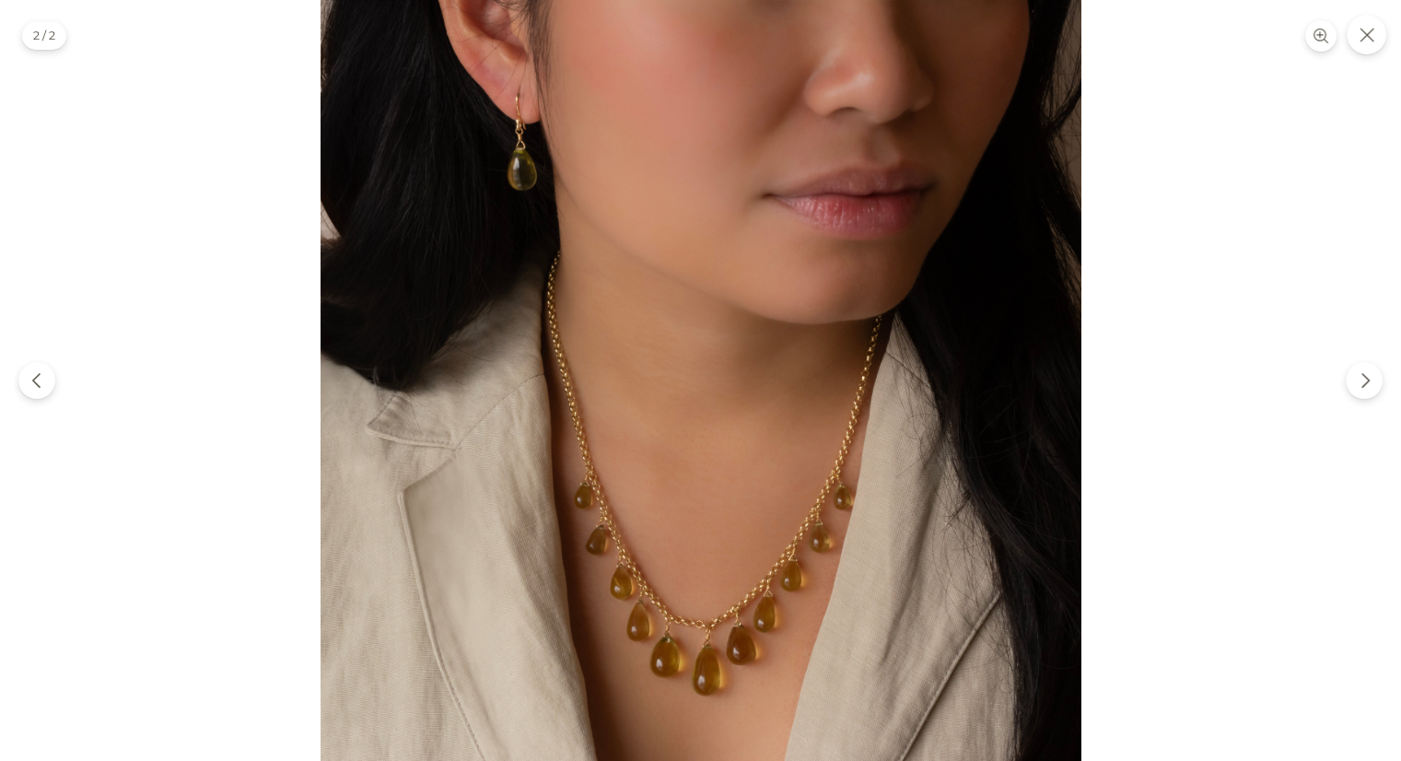
click at [525, 597] on img at bounding box center [701, 380] width 761 height 761
